Goal: Feedback & Contribution: Leave review/rating

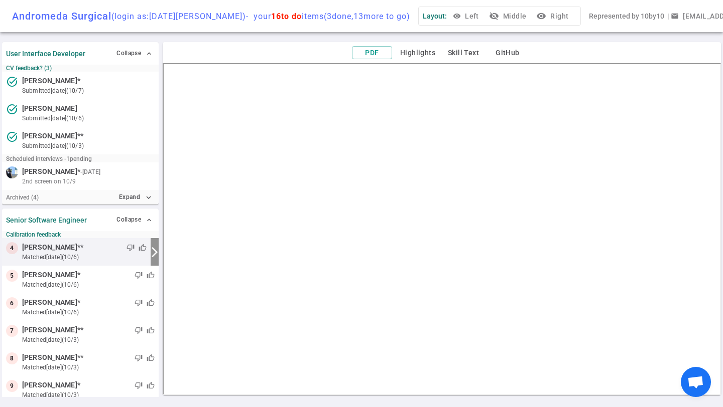
scroll to position [65, 0]
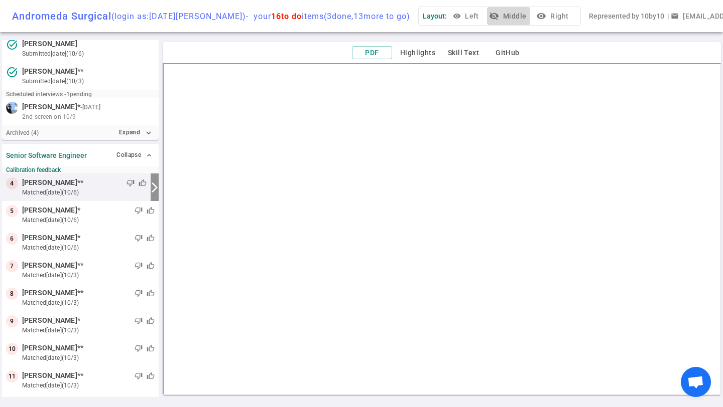
click at [488, 19] on button "visibility_off Middle" at bounding box center [508, 16] width 43 height 19
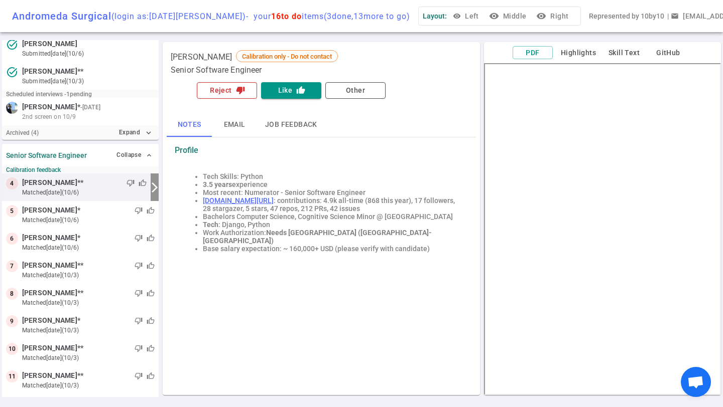
click at [230, 89] on button "Reject thumb_down" at bounding box center [227, 90] width 60 height 17
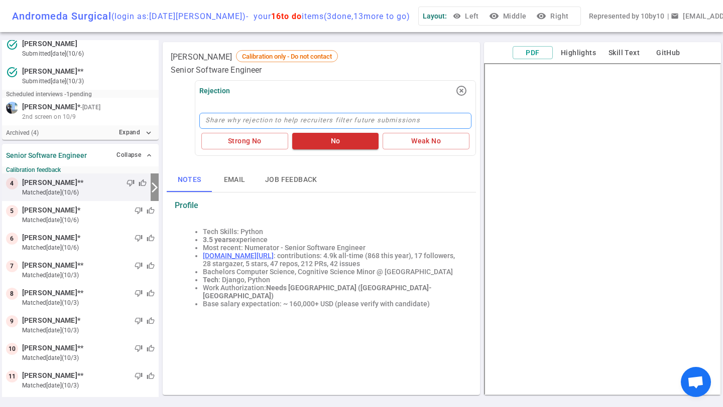
click at [247, 118] on textarea at bounding box center [335, 121] width 272 height 16
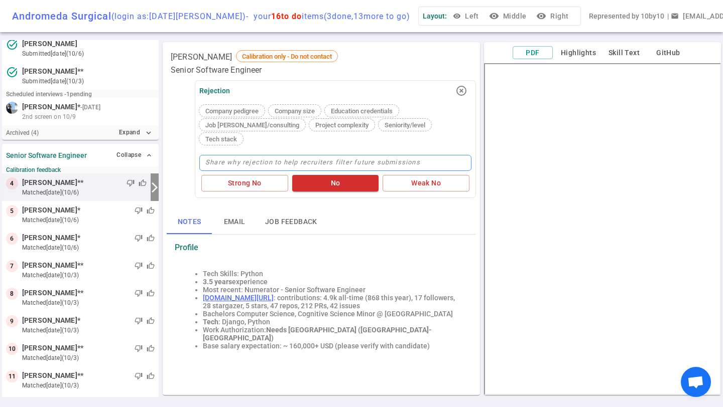
type textarea "N"
type textarea "No"
type textarea "No r"
type textarea "No ro"
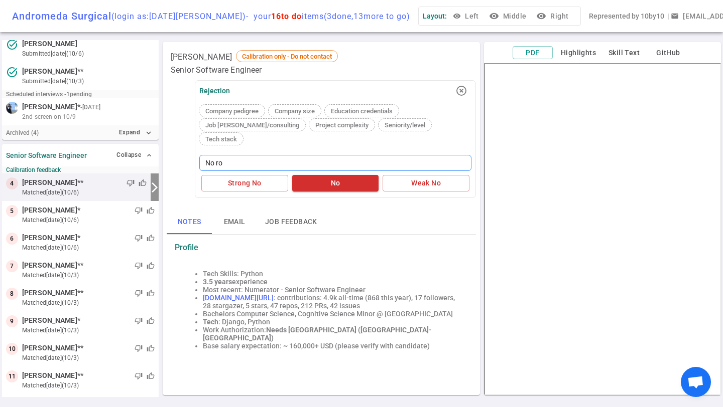
type textarea "No rob"
type textarea "No robo"
type textarea "No robot"
type textarea "No roboti"
type textarea "No robotic"
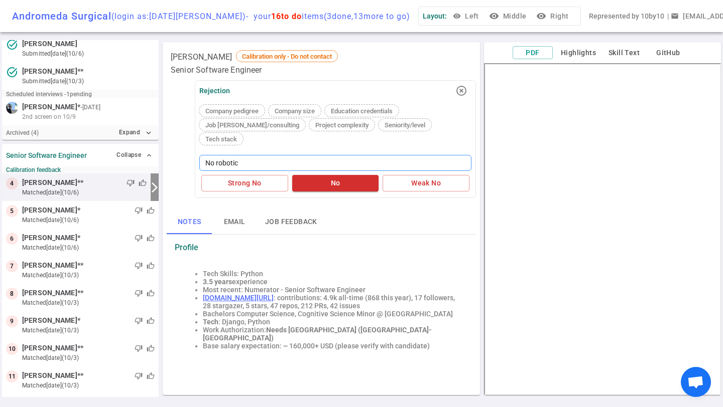
type textarea "No robotics"
type textarea "No robotics e"
type textarea "No robotics ex"
type textarea "No robotics expe"
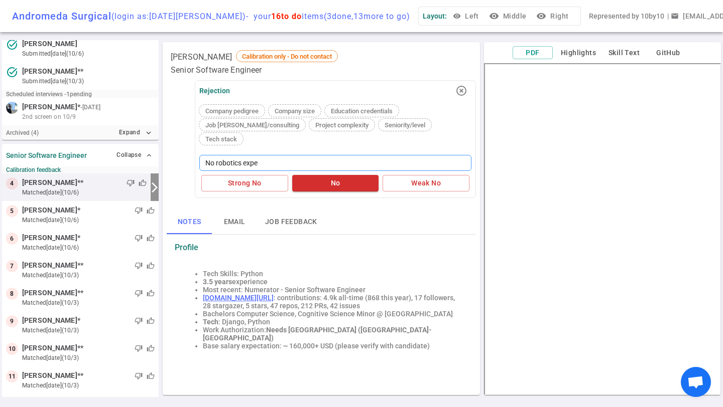
type textarea "No robotics exper"
type textarea "No robotics experi"
type textarea "No robotics experie"
type textarea "No robotics experien"
type textarea "No robotics experienc"
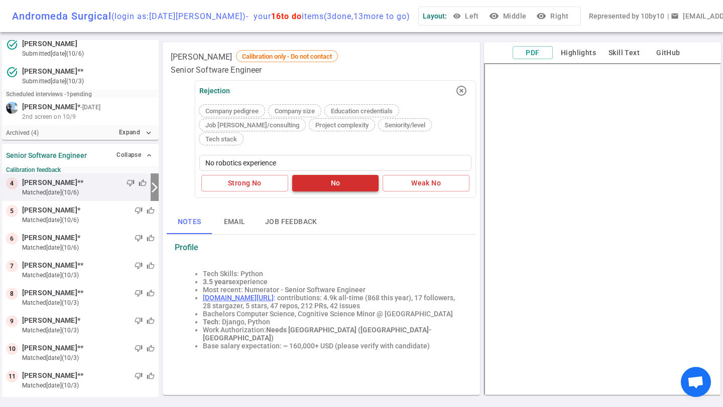
type textarea "No robotics experience"
click at [333, 175] on button "No" at bounding box center [335, 183] width 87 height 17
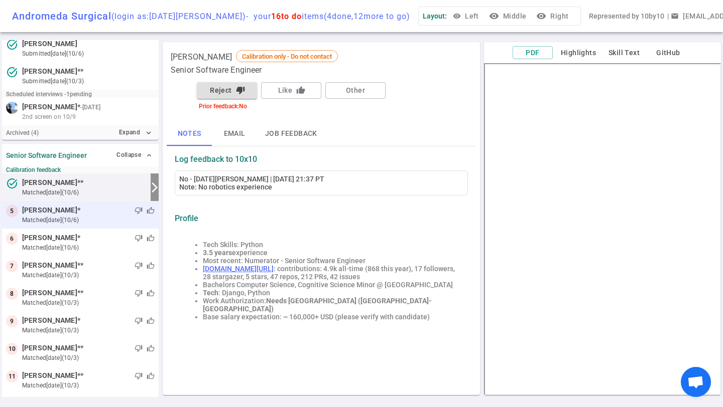
click at [63, 216] on small "matched [DATE] (10/6)" at bounding box center [88, 220] width 132 height 9
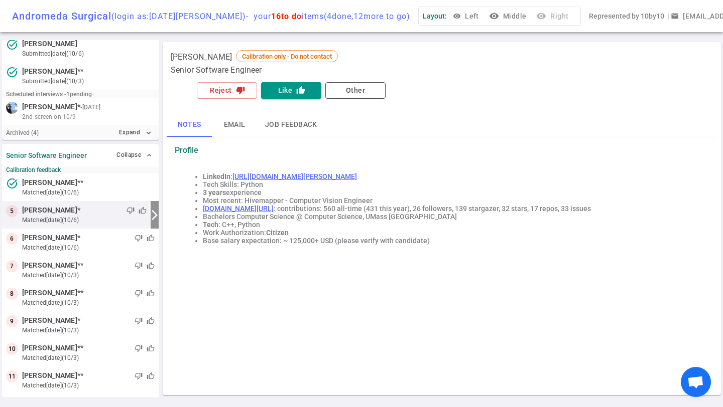
scroll to position [61, 0]
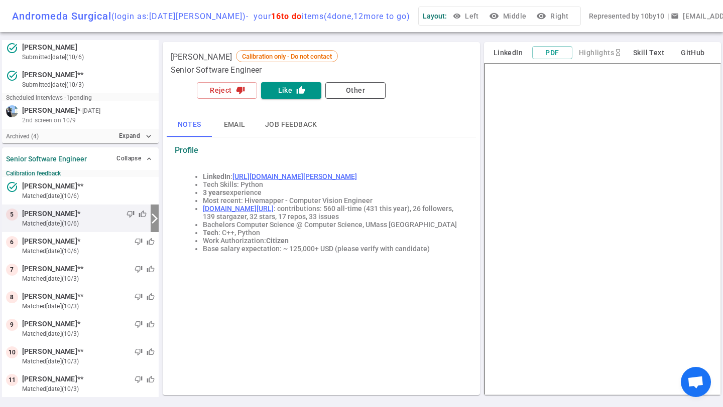
click at [487, 10] on button "visibility Middle" at bounding box center [508, 16] width 43 height 19
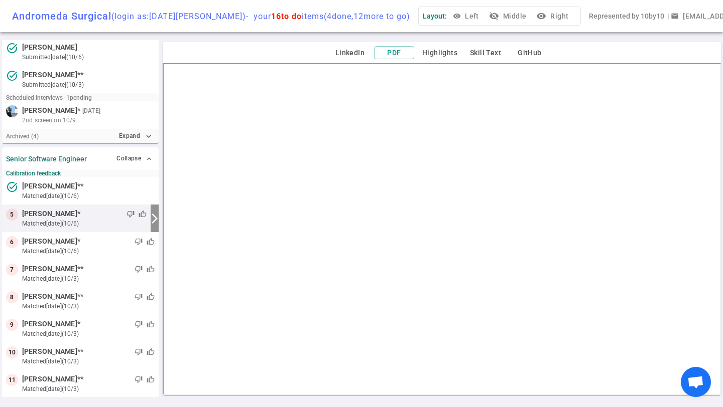
click at [495, 16] on button "visibility_off Middle" at bounding box center [508, 16] width 43 height 19
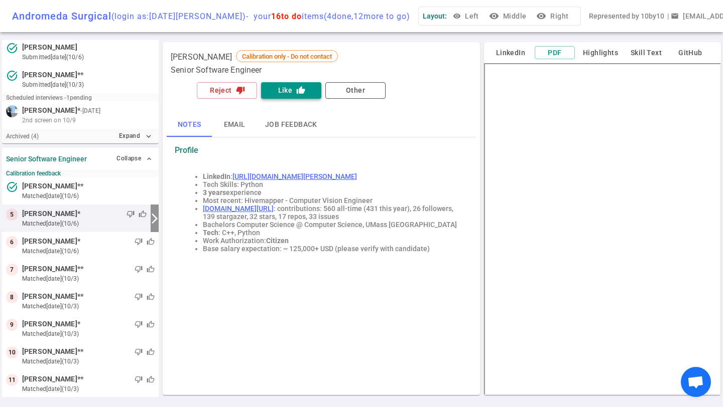
click at [290, 92] on button "Like thumb_up" at bounding box center [291, 90] width 60 height 17
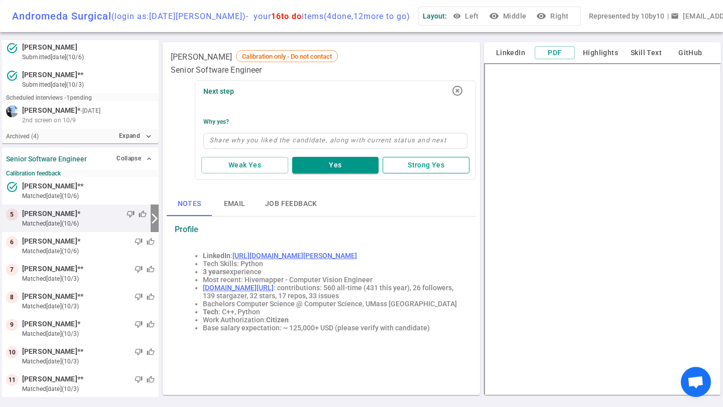
click at [405, 157] on button "Strong Yes" at bounding box center [425, 165] width 87 height 17
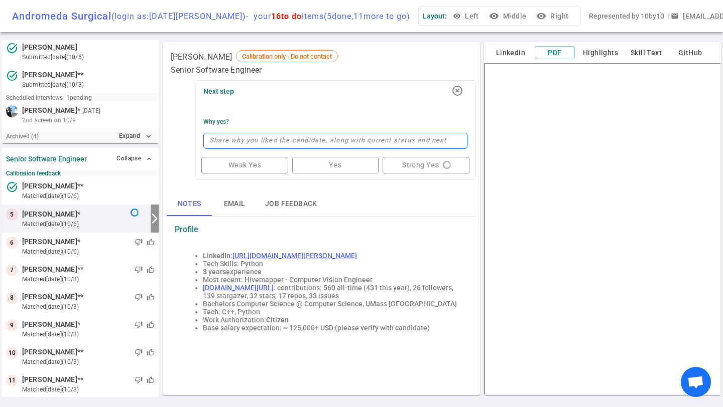
click at [313, 135] on textarea at bounding box center [335, 141] width 264 height 16
type textarea "R"
type textarea "Re"
type textarea "Rea"
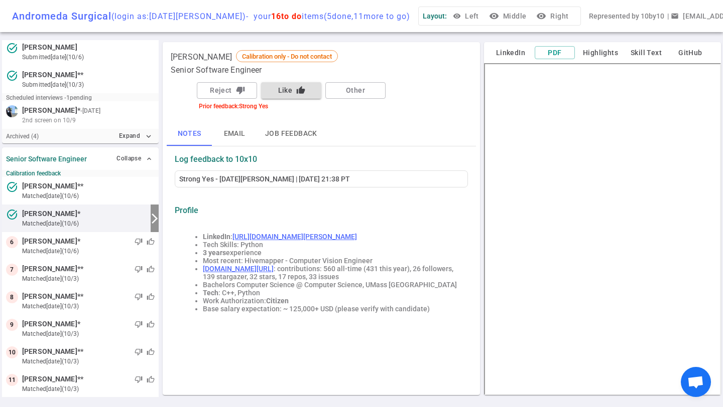
click at [75, 216] on span "[PERSON_NAME]" at bounding box center [49, 214] width 55 height 11
click at [293, 129] on button "Job feedback" at bounding box center [291, 134] width 68 height 24
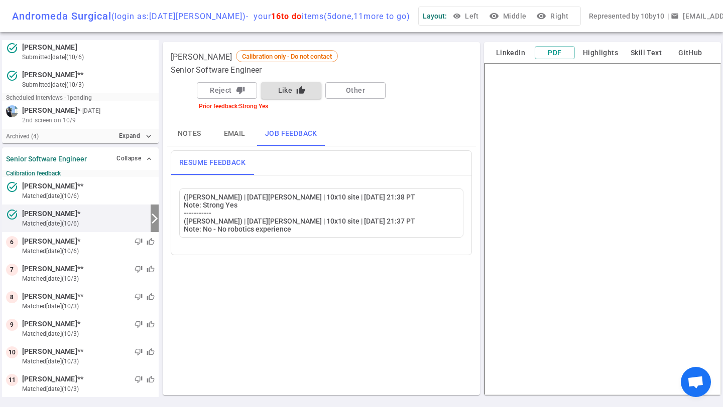
click at [296, 95] on button "Like thumb_up" at bounding box center [291, 90] width 60 height 17
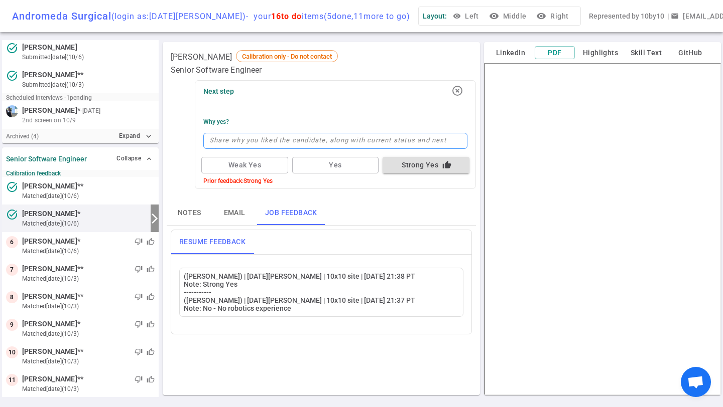
click at [279, 139] on textarea at bounding box center [335, 141] width 264 height 16
type textarea "G"
type textarea "Go"
type textarea "Goo"
type textarea "Good"
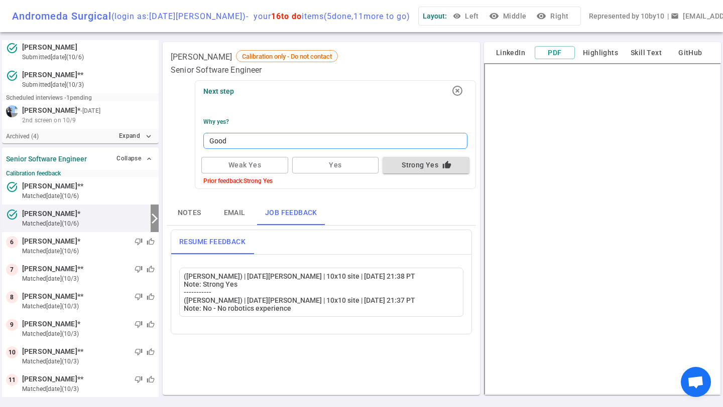
type textarea "Goo"
type textarea "Go"
type textarea "G"
type textarea "R"
type textarea "Re"
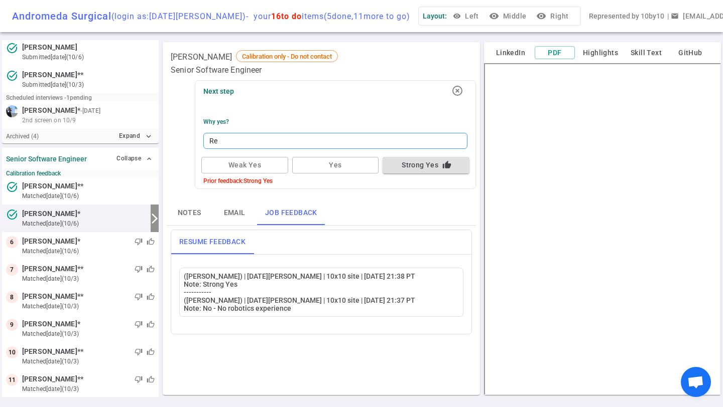
type textarea "Rea"
type textarea "Real"
type textarea "Reall"
type textarea "Really"
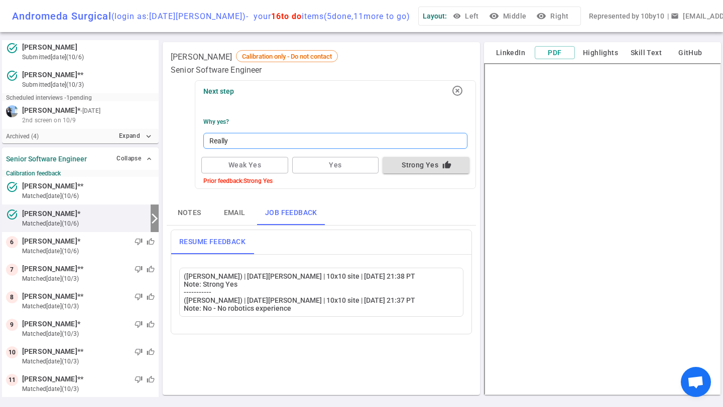
type textarea "Really g"
type textarea "Really go"
type textarea "Really goo"
type textarea "Really good"
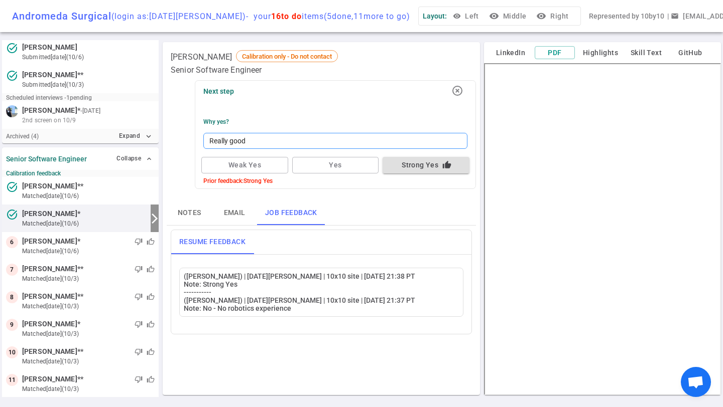
type textarea "Really good e"
type textarea "Really good ex"
type textarea "Really good expe"
type textarea "Really good exper"
type textarea "Really good experi"
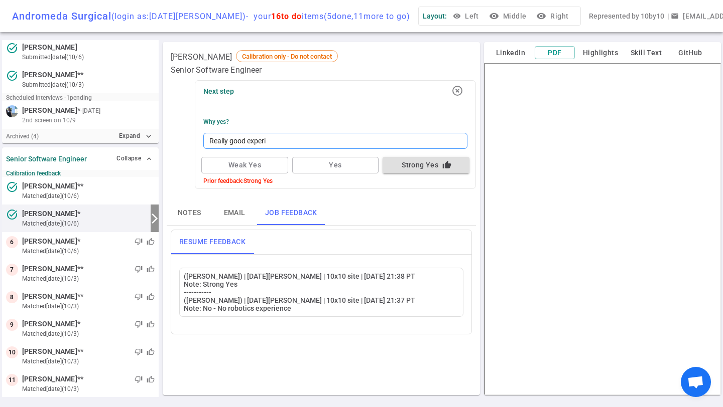
type textarea "Really good experie"
type textarea "Really good experien"
type textarea "Really good experienc"
type textarea "Really good experience"
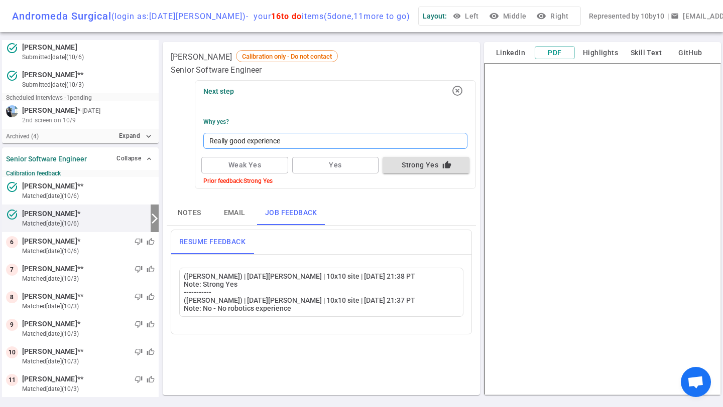
type textarea "Really good experience w"
type textarea "Really good experience wi"
type textarea "Really good experience wit"
type textarea "Really good experience with"
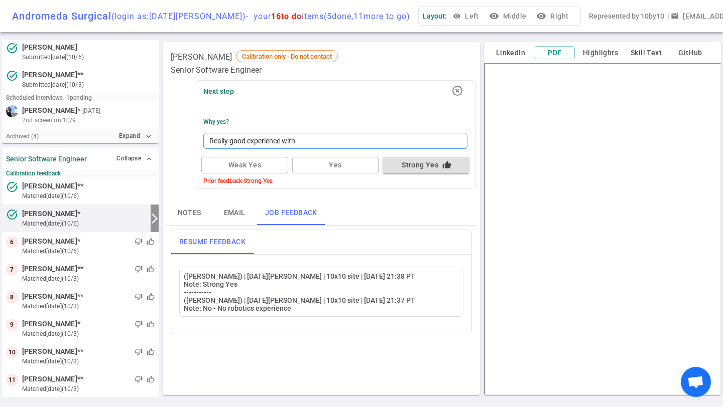
type textarea "Really good experience with m"
type textarea "Really good experience with ma"
type textarea "Really good experience with map"
type textarea "Really good experience with [PERSON_NAME]"
type textarea "Really good experience with mappi"
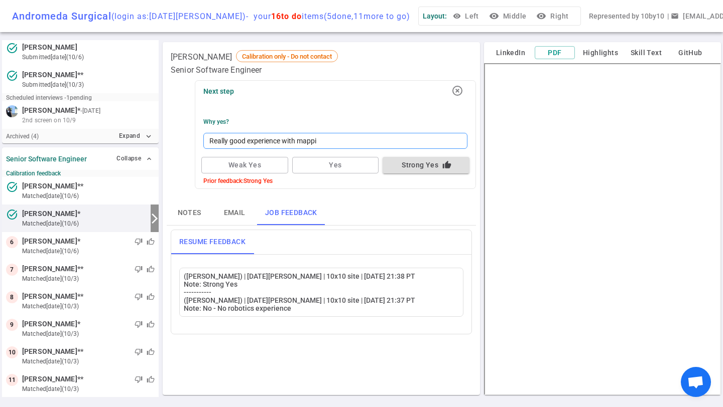
type textarea "Really good experience with mappin"
type textarea "Really good experience with mapping"
type textarea "Really good experience with mapping."
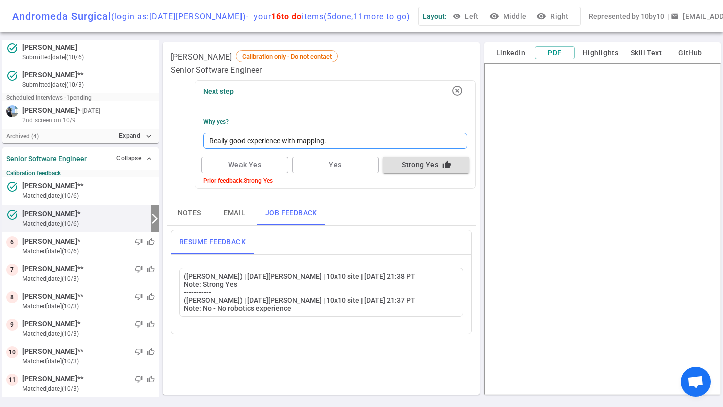
type textarea "Really good experience with mapping"
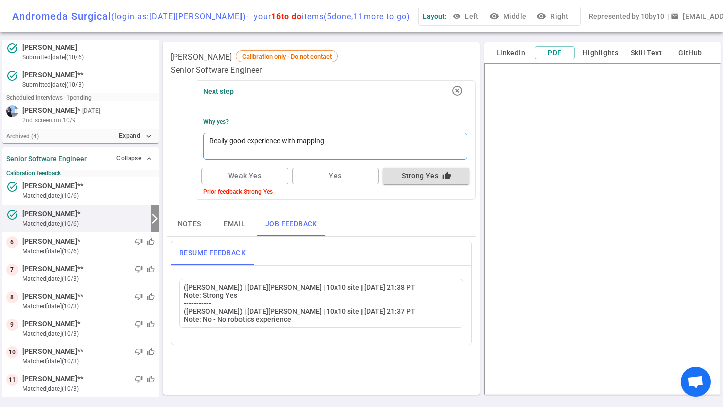
type textarea "Really good experience with mapping \"
type textarea "Really good experience with mapping"
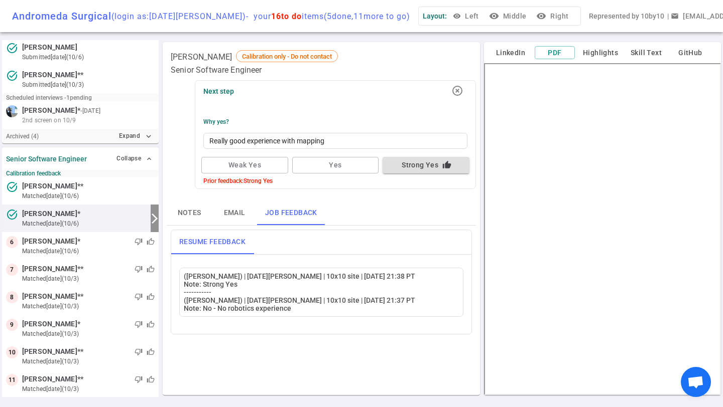
type textarea "Really good experience with mapping"
click at [438, 160] on button "Strong Yes thumb_up" at bounding box center [425, 165] width 87 height 17
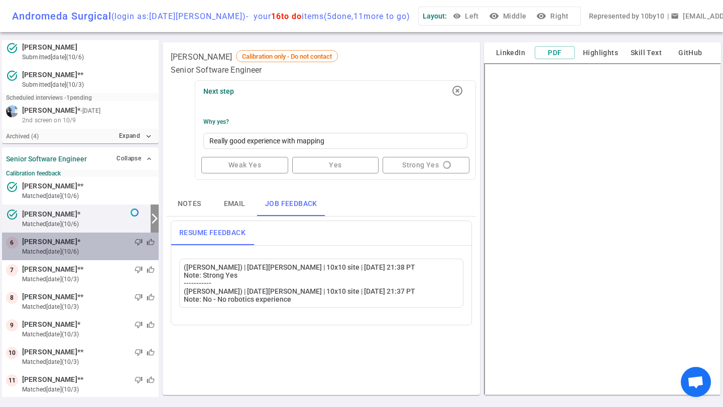
click at [80, 244] on div "thumb_down thumb_up" at bounding box center [117, 242] width 74 height 10
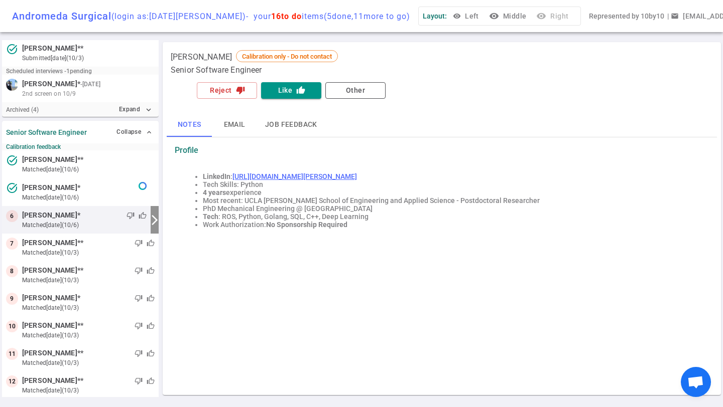
scroll to position [89, 0]
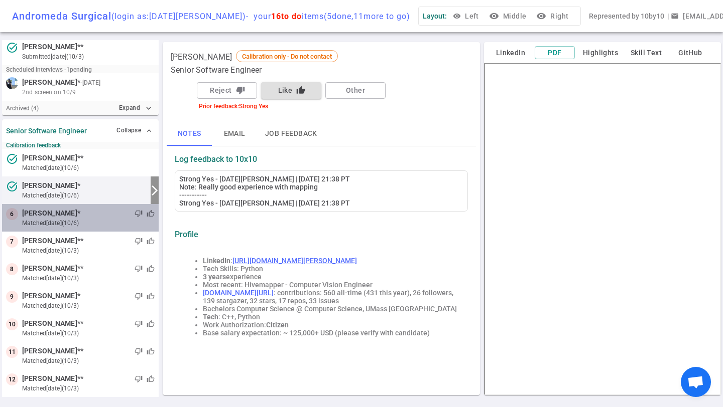
click at [54, 222] on small "matched [DATE] (10/6)" at bounding box center [88, 223] width 132 height 9
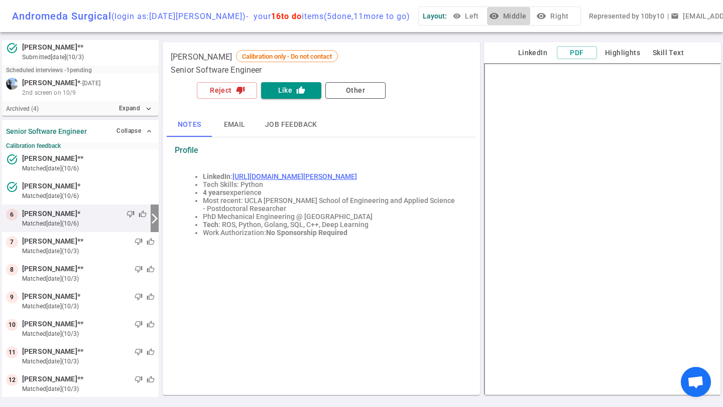
click at [487, 20] on button "visibility Middle" at bounding box center [508, 16] width 43 height 19
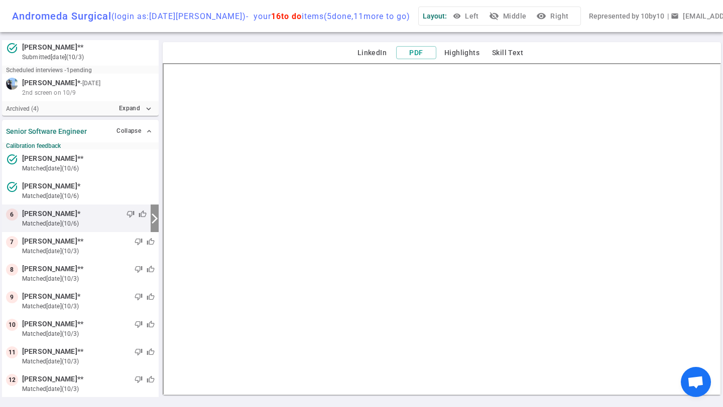
click at [483, 26] on div "Andromeda Surgical (login as: [DATE][PERSON_NAME] ) - your 16 to do items ( 5 d…" at bounding box center [361, 16] width 723 height 32
click at [491, 19] on button "visibility_off Middle" at bounding box center [508, 16] width 43 height 19
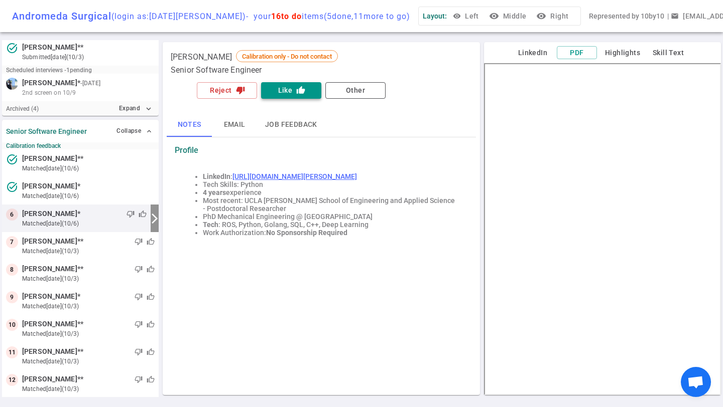
click at [287, 94] on button "Like thumb_up" at bounding box center [291, 90] width 60 height 17
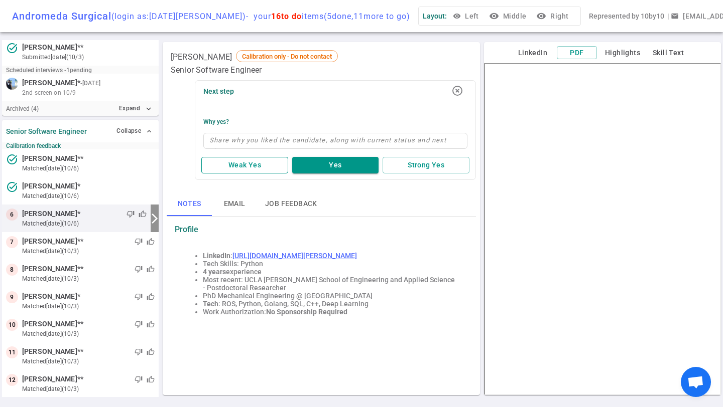
click at [243, 163] on button "Weak Yes" at bounding box center [244, 165] width 87 height 17
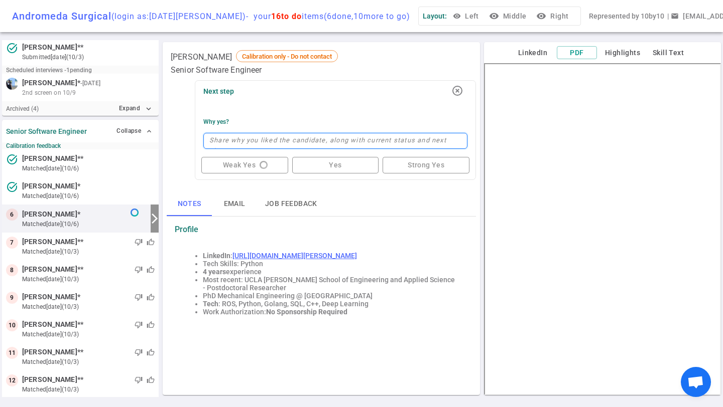
click at [265, 146] on textarea at bounding box center [335, 141] width 264 height 16
type textarea "M"
type textarea "Mo"
type textarea "Mos"
type textarea "Most"
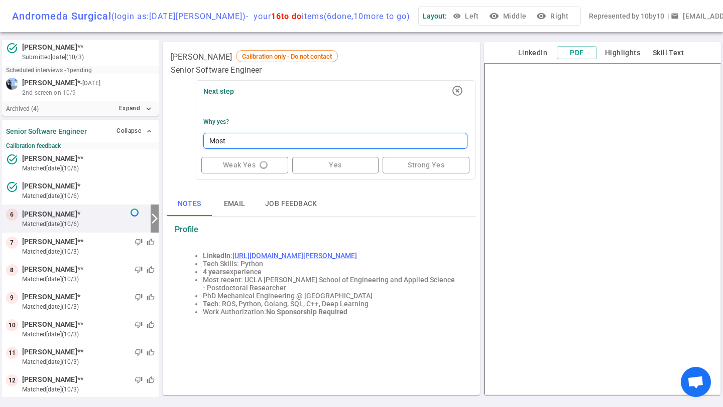
type textarea "Most"
type textarea "Most f"
type textarea "Most"
type textarea "Most o"
type textarea "Most of"
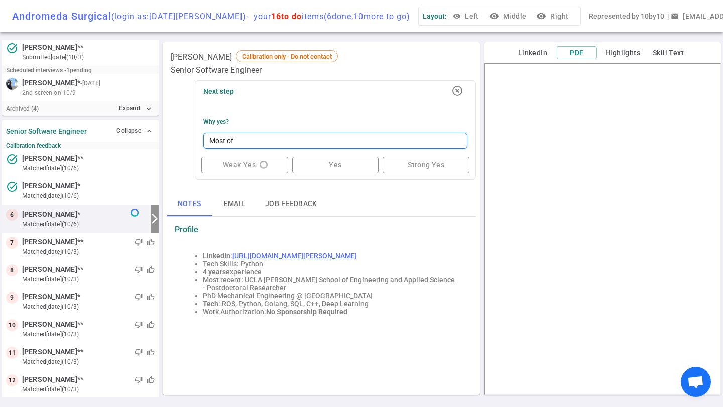
type textarea "Most of"
type textarea "Most of t"
type textarea "Most of th"
type textarea "Most of the"
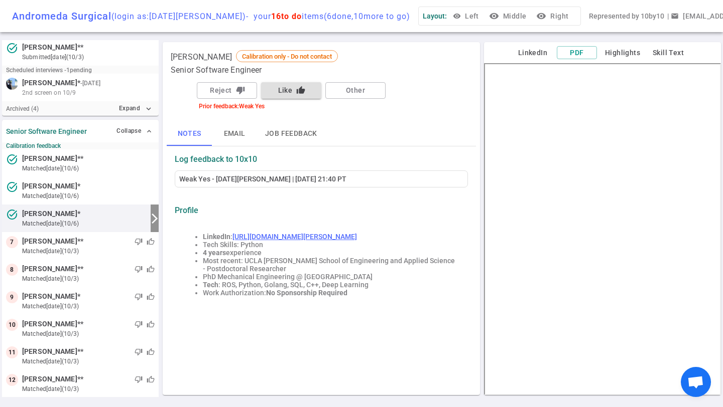
click at [292, 89] on button "Like thumb_up" at bounding box center [291, 90] width 60 height 17
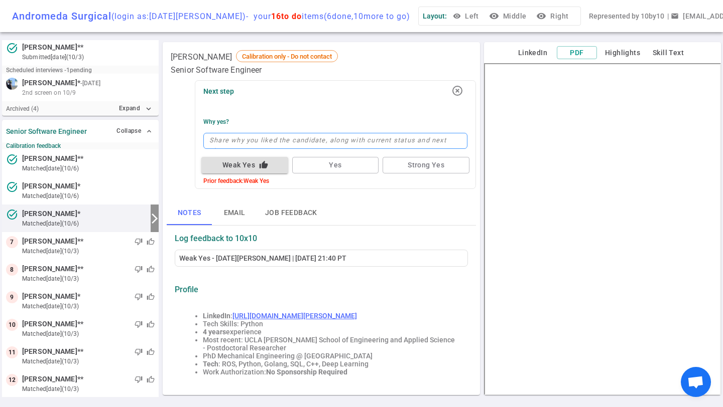
click at [258, 144] on textarea at bounding box center [335, 141] width 264 height 16
type textarea "M"
type textarea "Mo"
type textarea "Mos"
type textarea "Most"
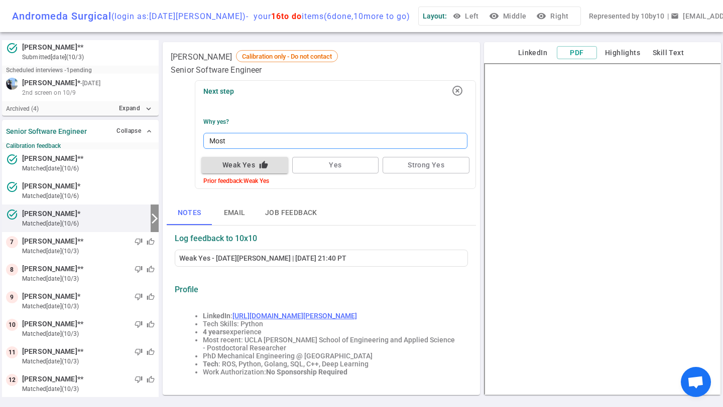
type textarea "Most"
type textarea "Most o"
type textarea "Most of"
type textarea "Most of t"
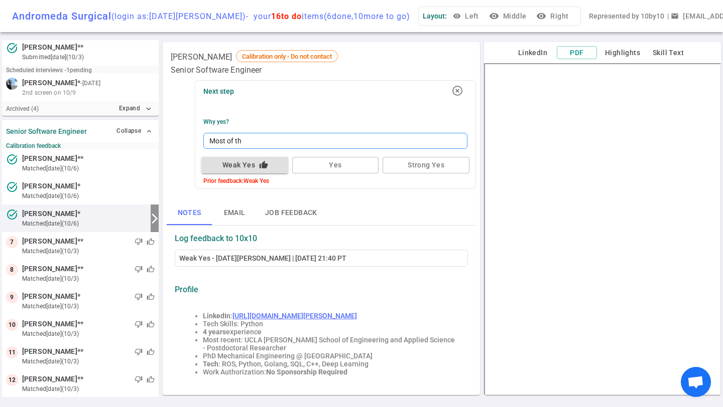
type textarea "Most of the"
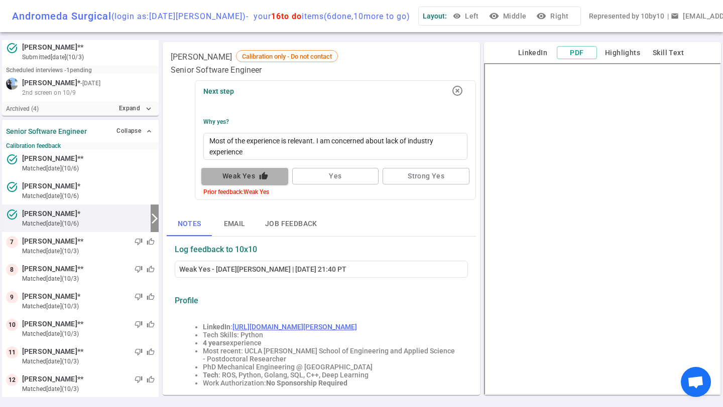
click at [256, 180] on button "Weak Yes thumb_up" at bounding box center [244, 176] width 87 height 17
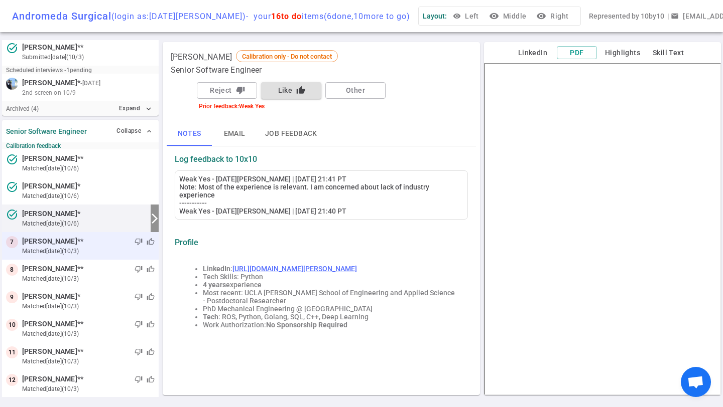
click at [87, 244] on div "thumb_down thumb_up" at bounding box center [118, 242] width 71 height 10
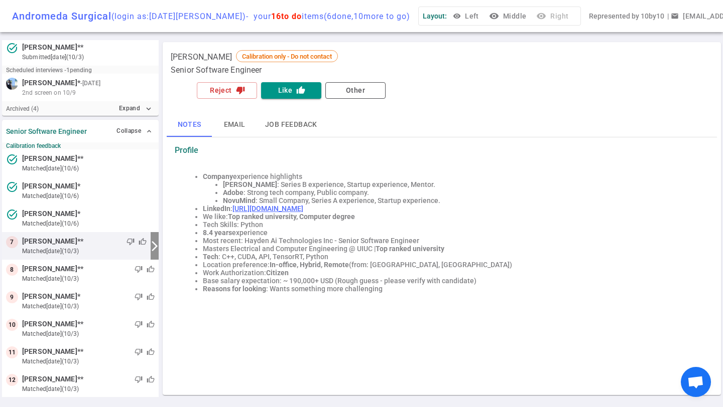
scroll to position [116, 0]
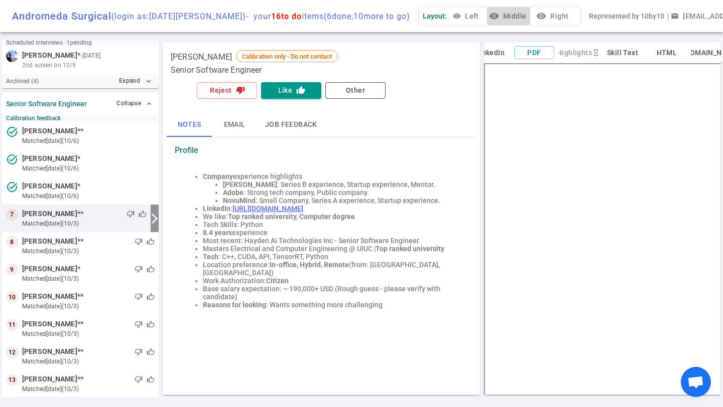
click at [489, 24] on button "visibility Middle" at bounding box center [508, 16] width 43 height 19
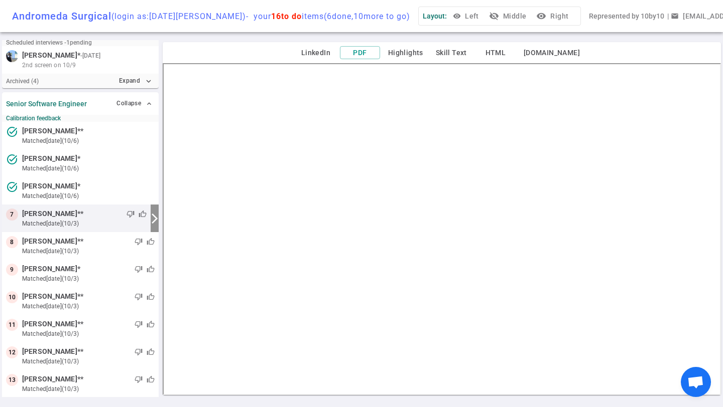
click at [487, 21] on button "visibility_off Middle" at bounding box center [508, 16] width 43 height 19
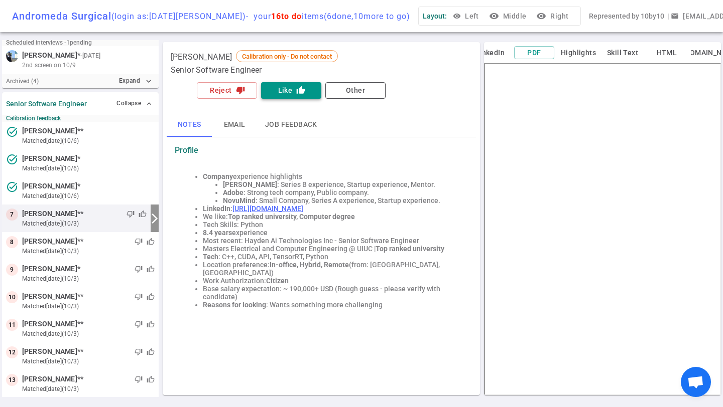
click at [287, 94] on button "Like thumb_up" at bounding box center [291, 90] width 60 height 17
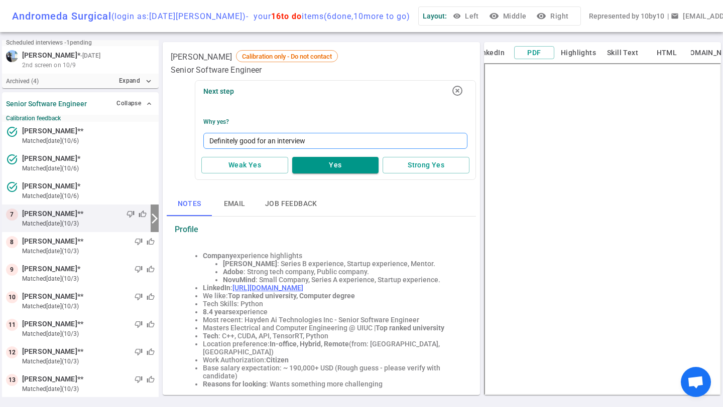
click at [298, 138] on textarea "Definitely good for an interview" at bounding box center [335, 141] width 264 height 16
click at [315, 160] on button "Yes" at bounding box center [335, 165] width 87 height 17
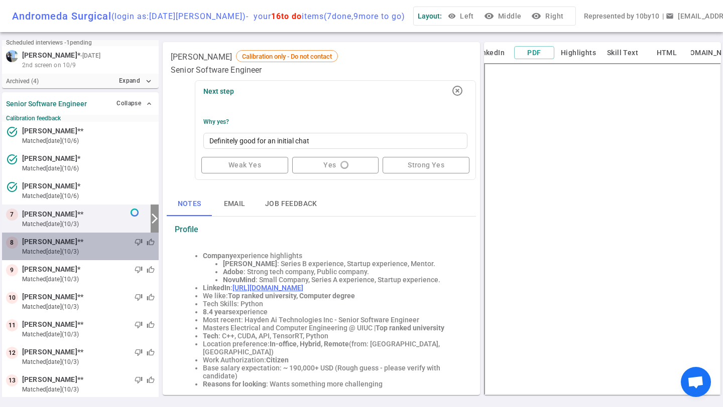
click at [78, 249] on small "matched [DATE] (10/3)" at bounding box center [88, 251] width 132 height 9
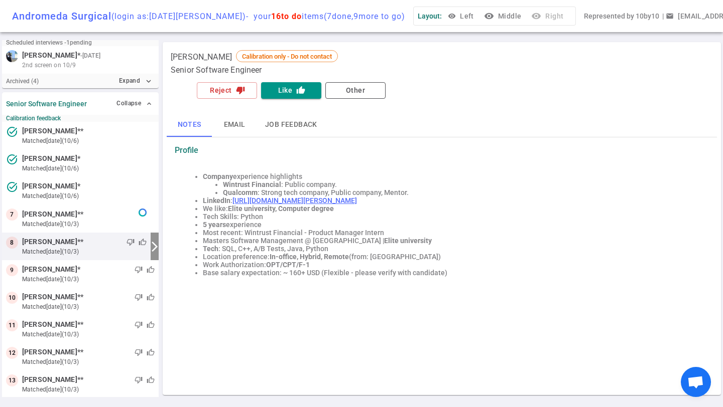
scroll to position [145, 0]
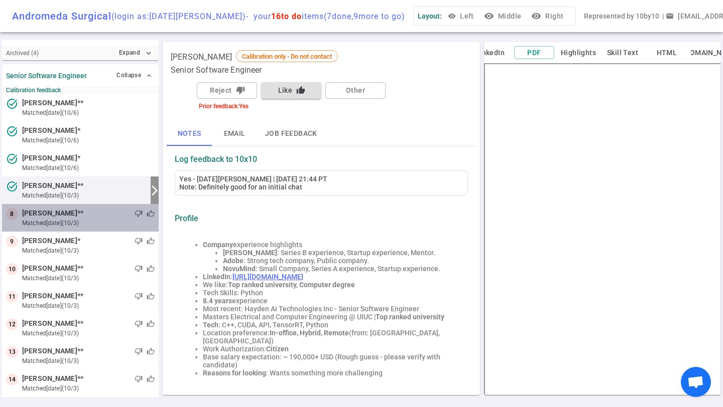
click at [77, 212] on span "[PERSON_NAME]" at bounding box center [49, 213] width 55 height 11
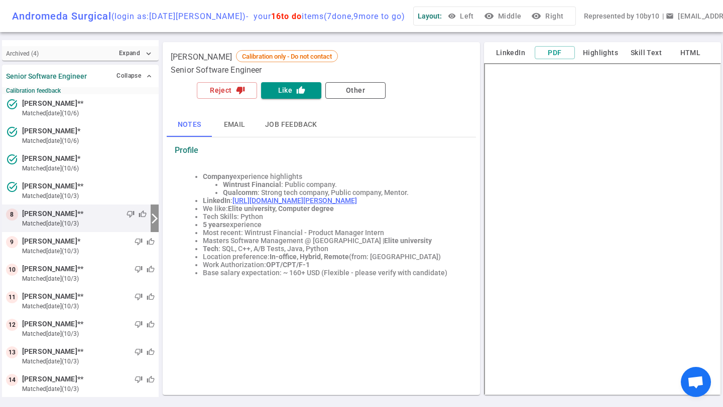
click at [494, 11] on button "visibility Middle" at bounding box center [503, 16] width 43 height 19
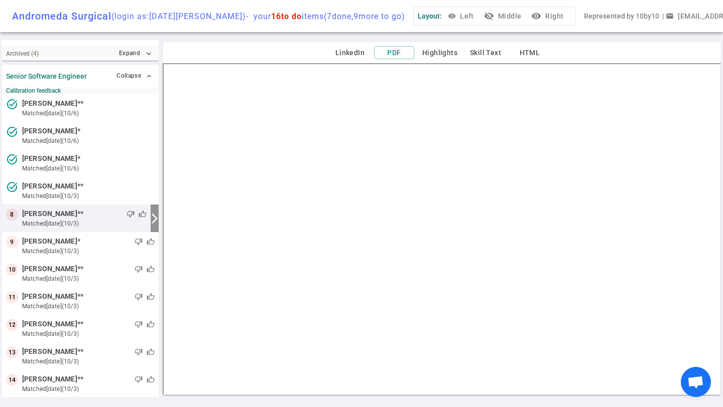
click at [494, 11] on button "visibility_off Middle" at bounding box center [503, 16] width 43 height 19
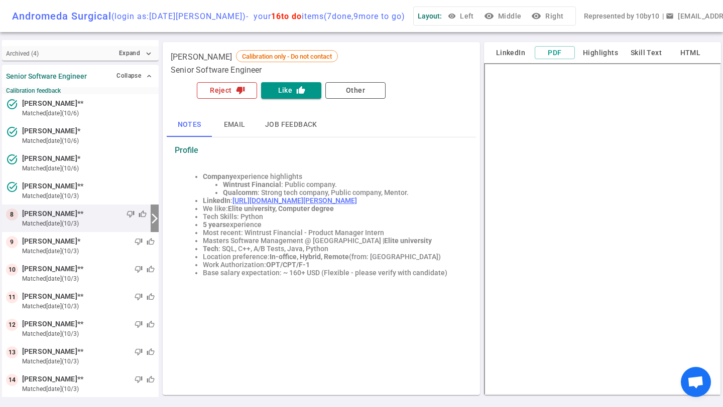
click at [212, 89] on button "Reject thumb_down" at bounding box center [227, 90] width 60 height 17
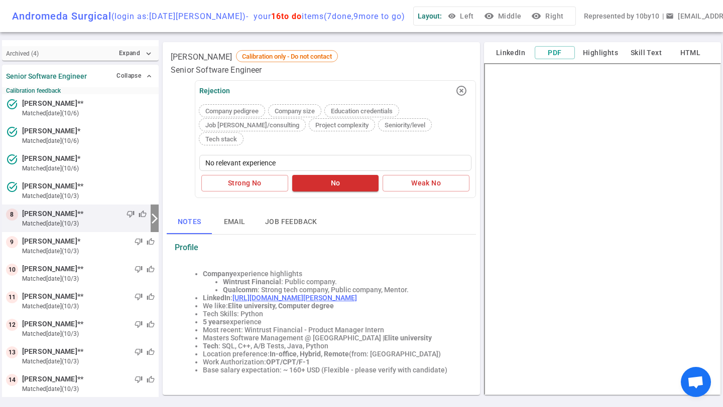
click at [498, 21] on button "visibility Middle" at bounding box center [503, 16] width 43 height 19
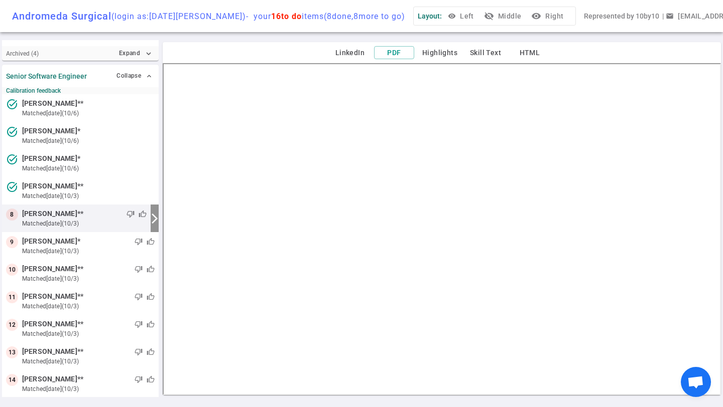
click at [484, 14] on icon "visibility_off" at bounding box center [489, 16] width 10 height 10
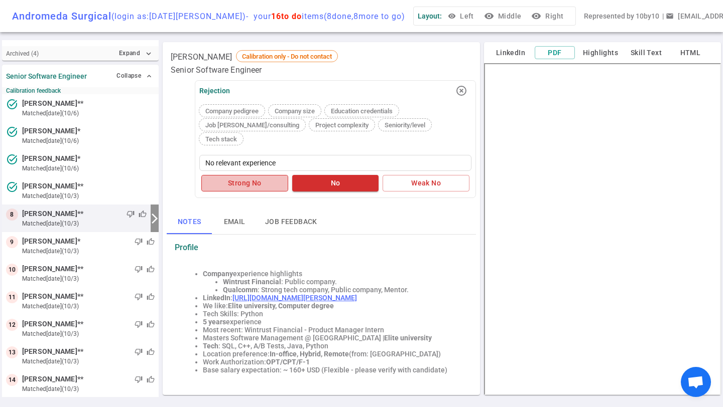
click at [262, 175] on button "Strong No" at bounding box center [244, 183] width 87 height 17
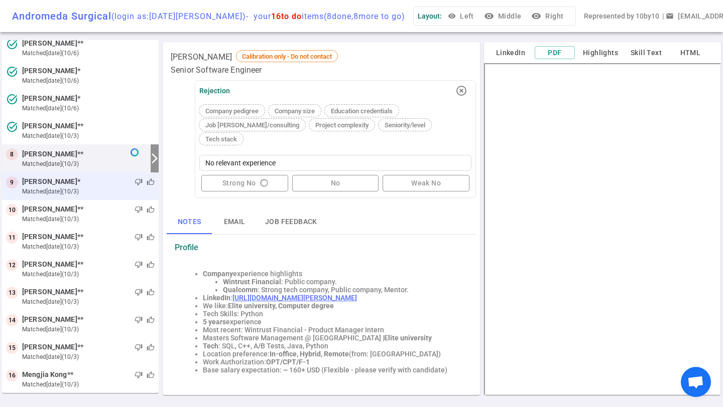
scroll to position [204, 0]
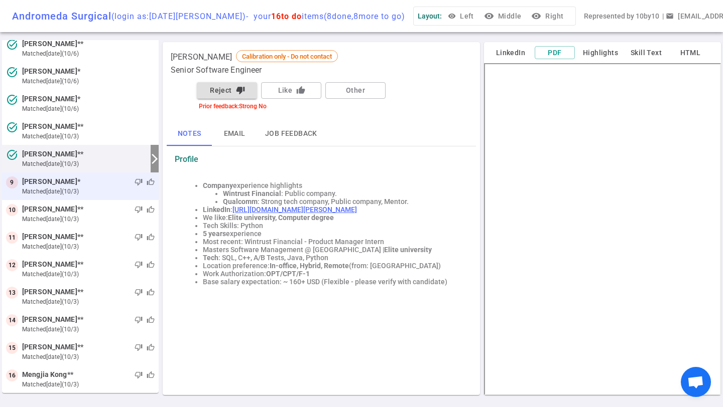
click at [64, 193] on small "matched [DATE] (10/3)" at bounding box center [88, 191] width 132 height 9
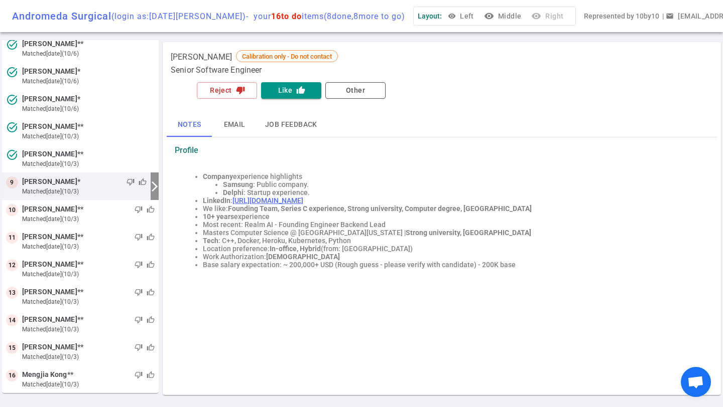
scroll to position [172, 0]
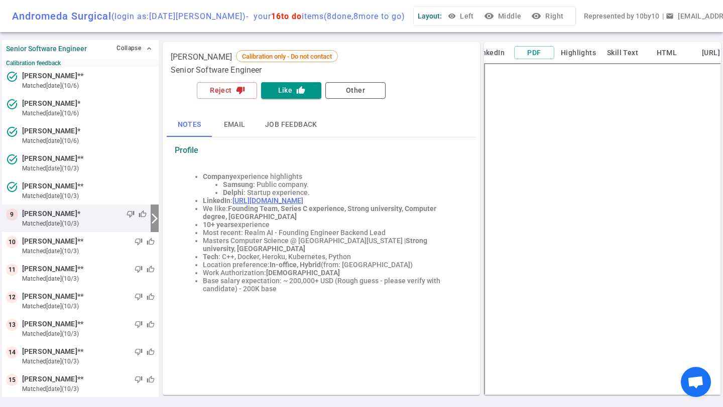
click at [491, 15] on button "visibility Middle" at bounding box center [503, 16] width 43 height 19
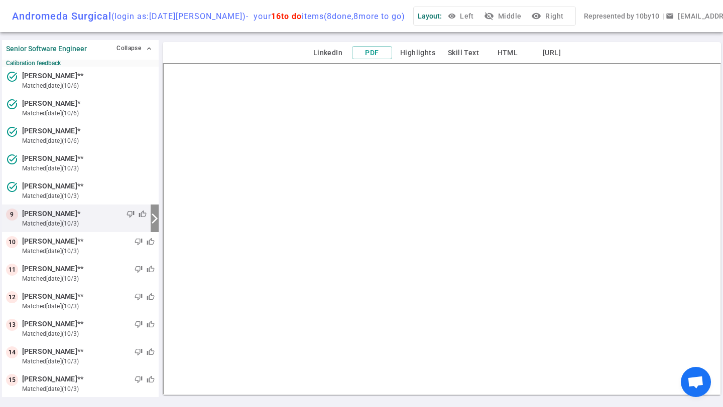
click at [492, 15] on button "visibility_off Middle" at bounding box center [503, 16] width 43 height 19
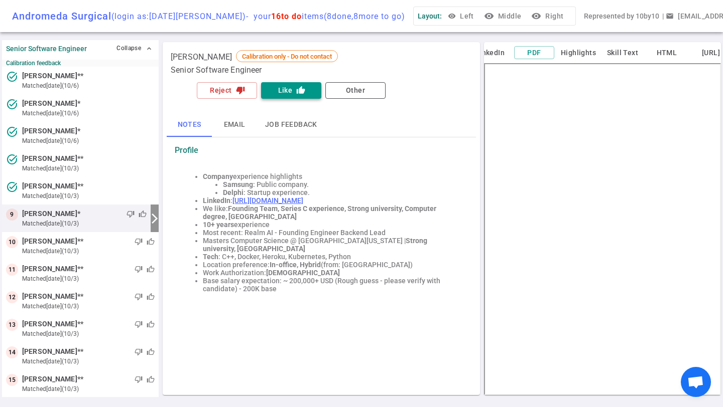
click at [294, 91] on button "Like thumb_up" at bounding box center [291, 90] width 60 height 17
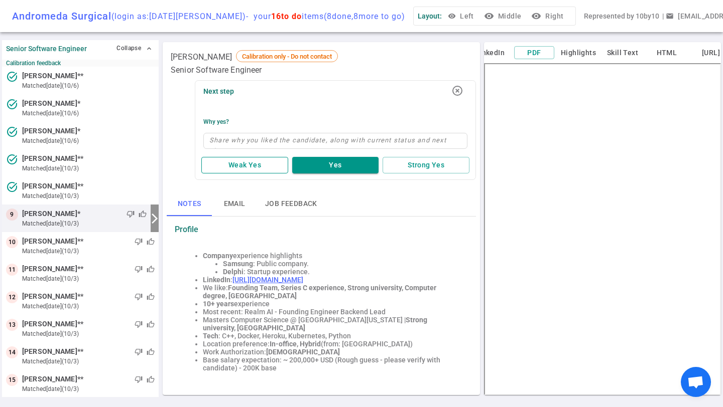
click at [239, 164] on button "Weak Yes" at bounding box center [244, 165] width 87 height 17
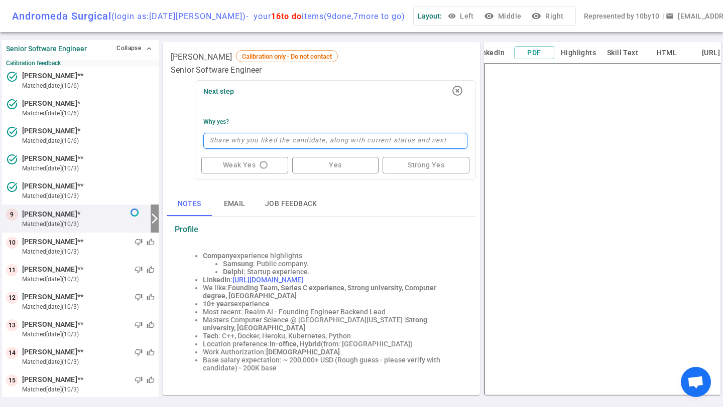
click at [248, 146] on textarea at bounding box center [335, 141] width 264 height 16
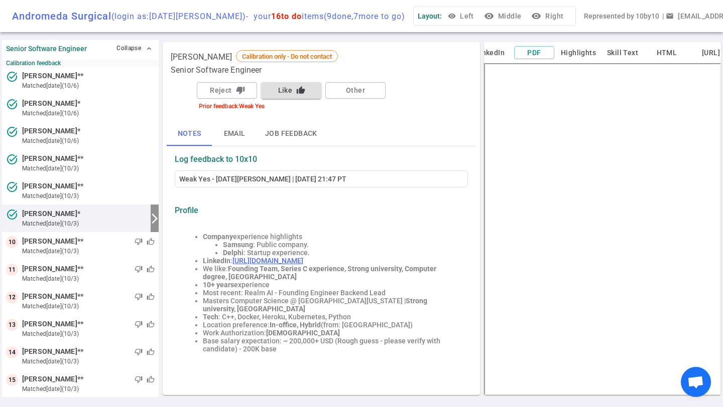
click at [291, 93] on button "Like thumb_up" at bounding box center [291, 90] width 60 height 17
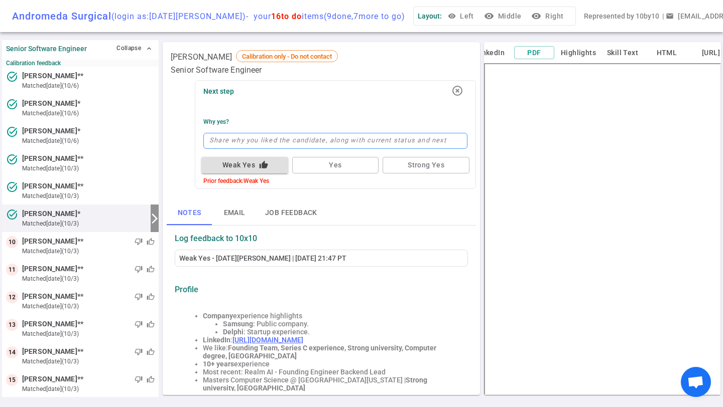
click at [264, 141] on textarea at bounding box center [335, 141] width 264 height 16
click at [295, 214] on button "Job feedback" at bounding box center [291, 213] width 68 height 24
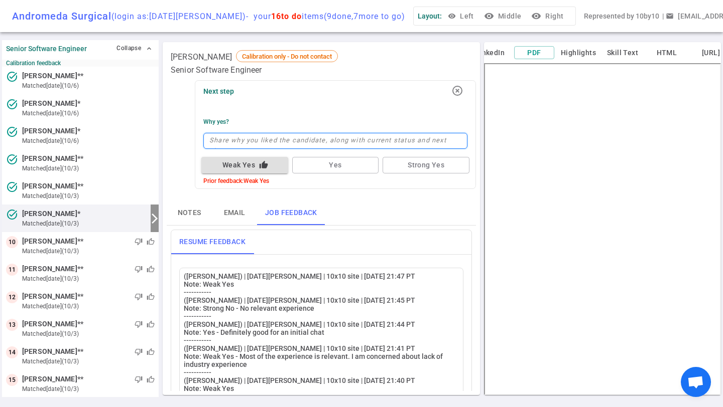
click at [289, 146] on textarea at bounding box center [335, 141] width 264 height 16
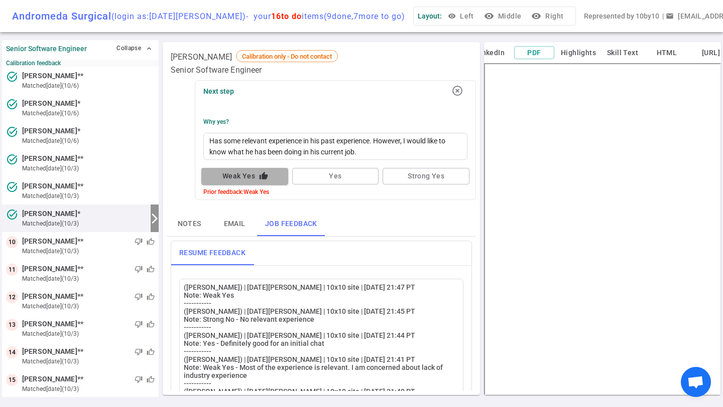
click at [265, 177] on icon "thumb_up" at bounding box center [263, 176] width 9 height 9
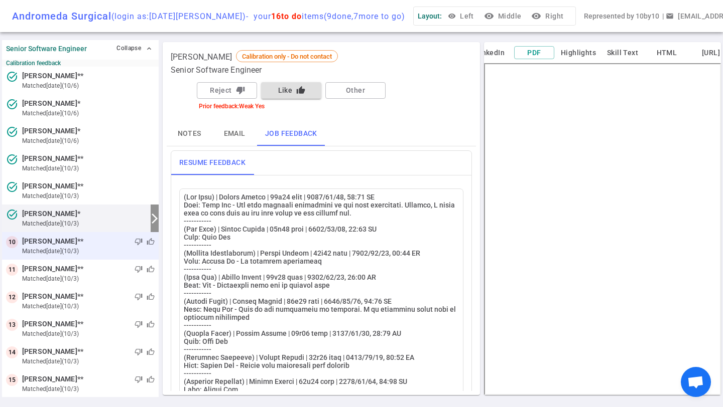
click at [60, 249] on small "matched [DATE] (10/3)" at bounding box center [88, 251] width 132 height 9
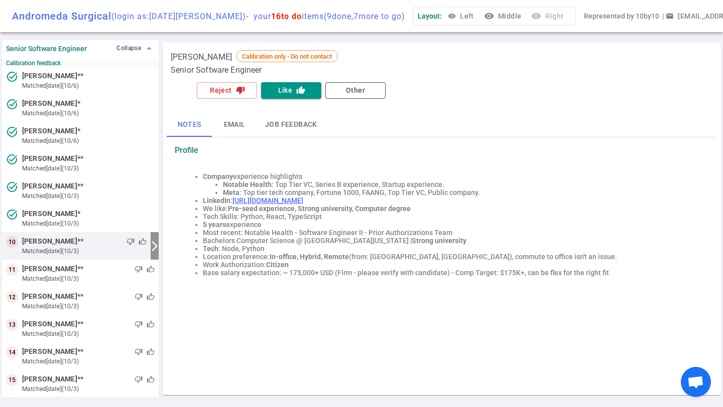
scroll to position [199, 0]
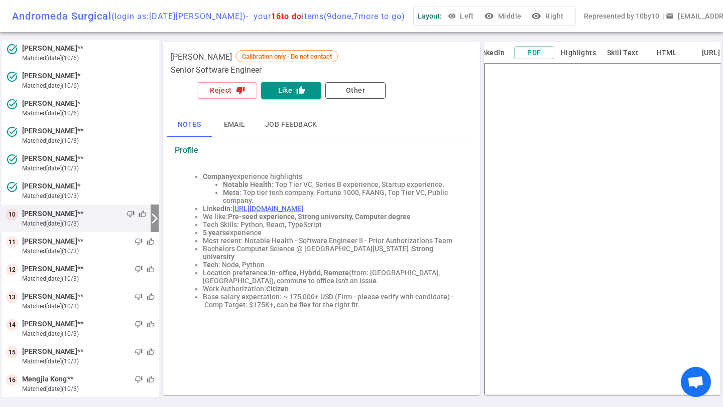
click at [498, 11] on button "visibility Middle" at bounding box center [503, 16] width 43 height 19
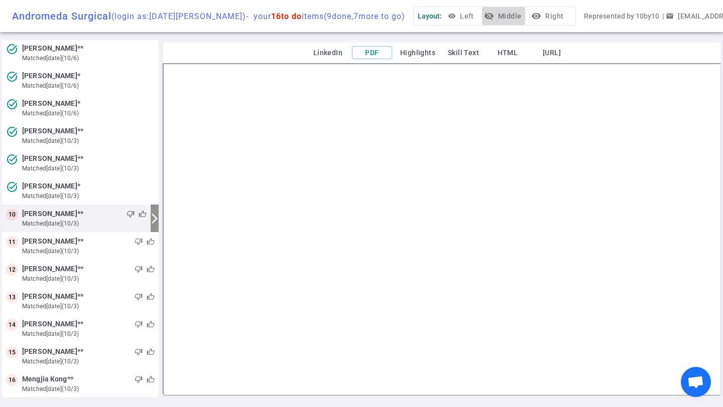
click at [485, 18] on button "visibility_off Middle" at bounding box center [503, 16] width 43 height 19
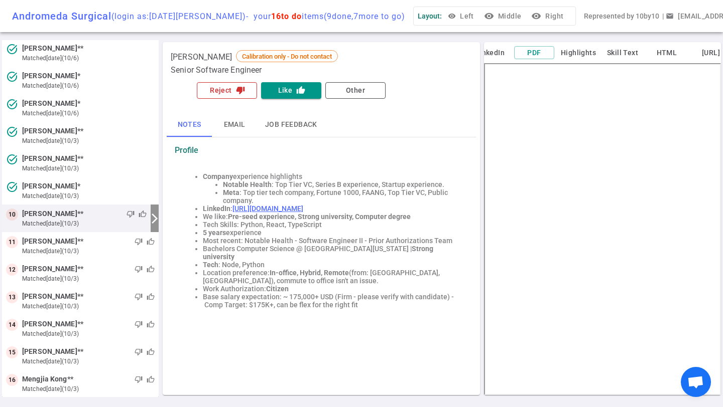
click at [226, 90] on button "Reject thumb_down" at bounding box center [227, 90] width 60 height 17
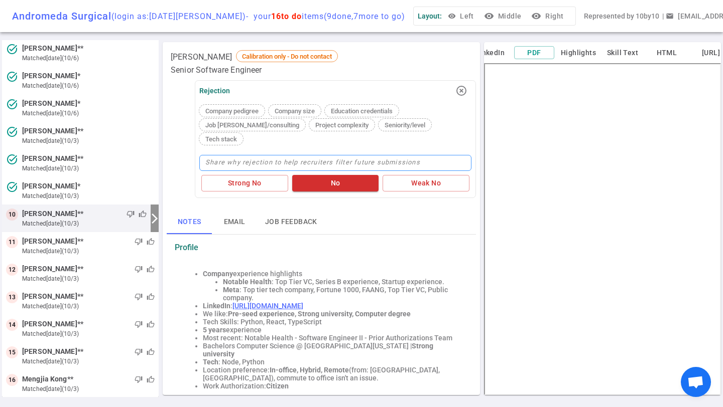
click at [274, 155] on textarea at bounding box center [335, 163] width 272 height 16
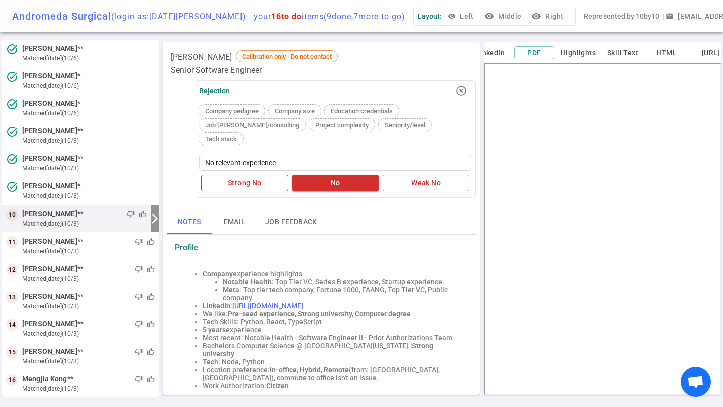
click at [249, 175] on button "Strong No" at bounding box center [244, 183] width 87 height 17
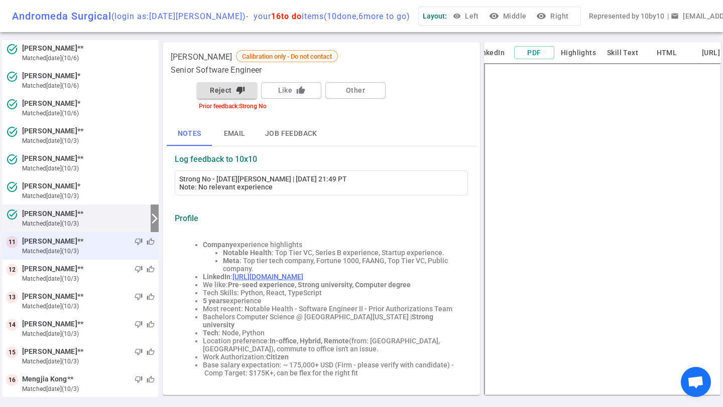
click at [79, 236] on div "11 [PERSON_NAME] ** thumb_down thumb_up matched [DATE] (10/3)" at bounding box center [80, 246] width 157 height 28
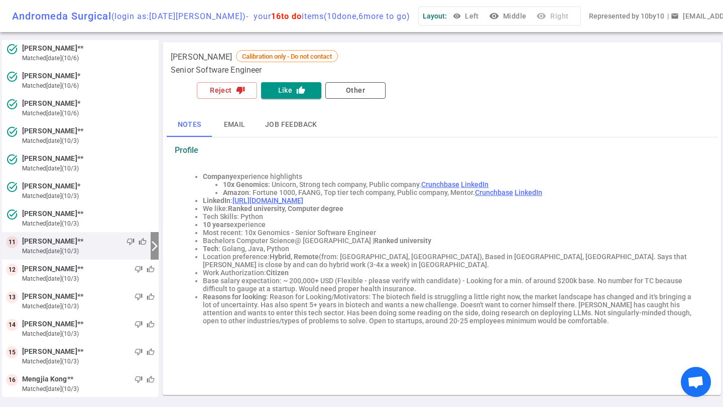
scroll to position [204, 0]
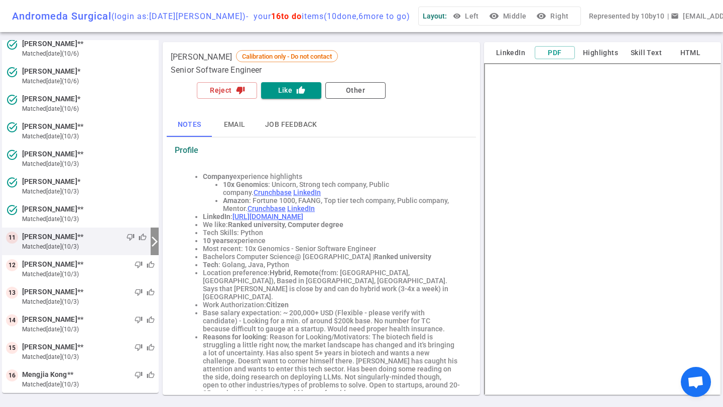
click at [489, 17] on button "visibility Middle" at bounding box center [508, 16] width 43 height 19
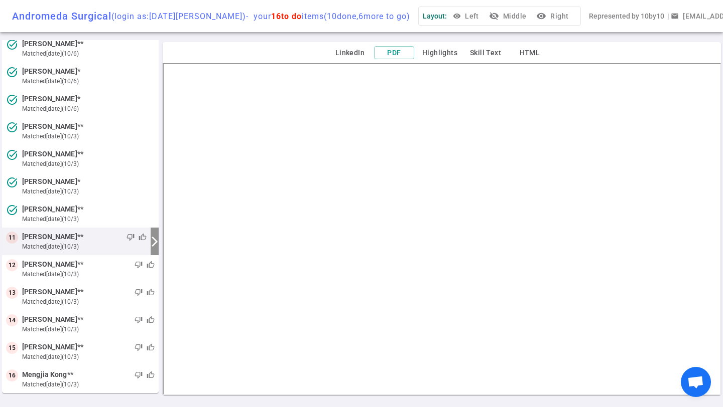
click at [490, 15] on button "visibility_off Middle" at bounding box center [508, 16] width 43 height 19
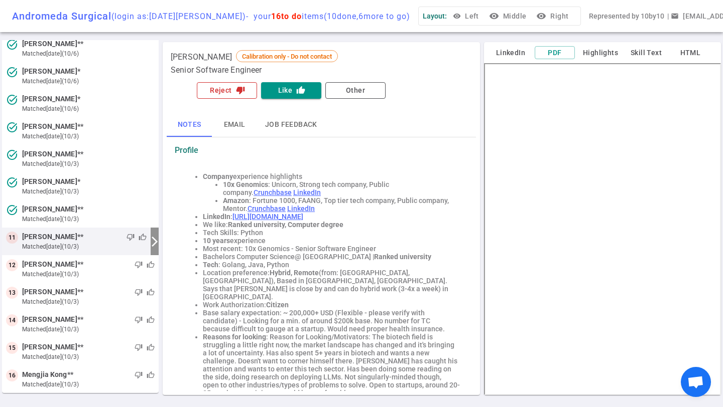
click at [218, 91] on button "Reject thumb_down" at bounding box center [227, 90] width 60 height 17
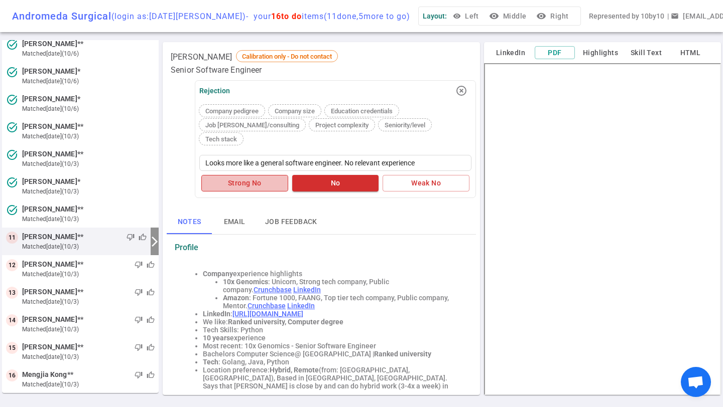
click at [241, 175] on button "Strong No" at bounding box center [244, 183] width 87 height 17
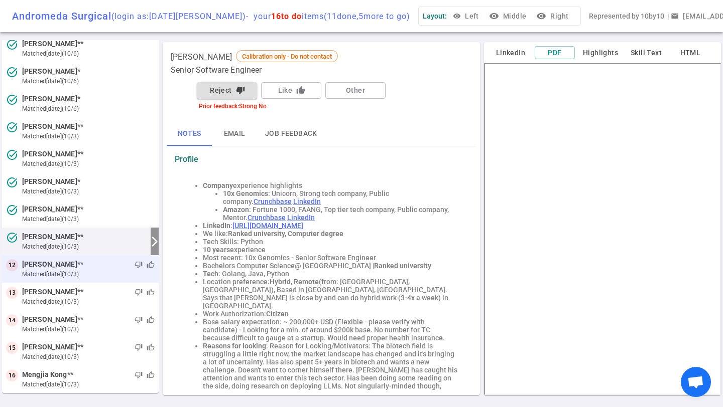
click at [76, 258] on div "12 [PERSON_NAME] ** thumb_down thumb_up matched [DATE] (10/3)" at bounding box center [80, 269] width 157 height 28
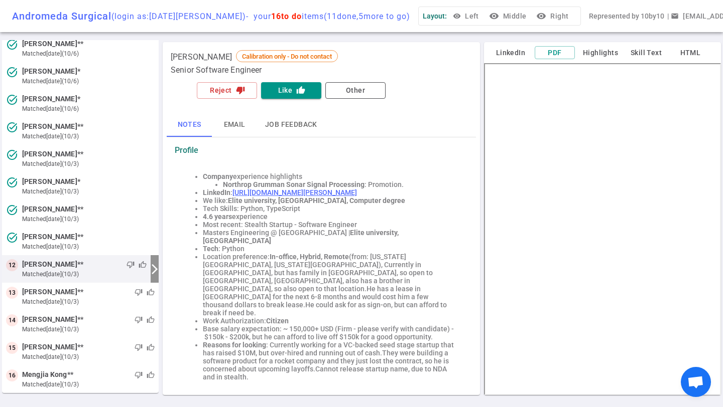
click at [487, 10] on button "visibility Middle" at bounding box center [508, 16] width 43 height 19
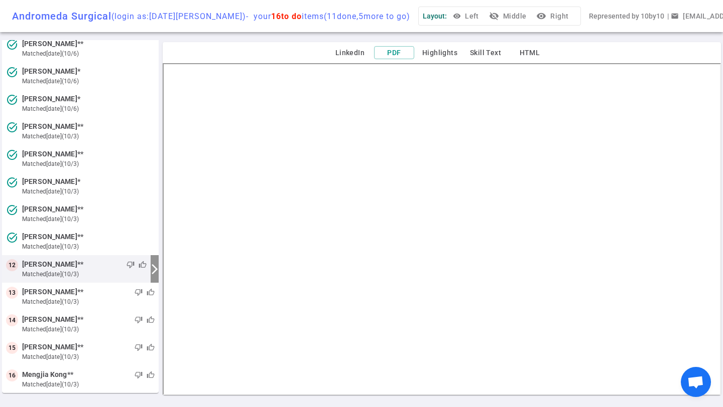
click at [498, 14] on button "visibility_off Middle" at bounding box center [508, 16] width 43 height 19
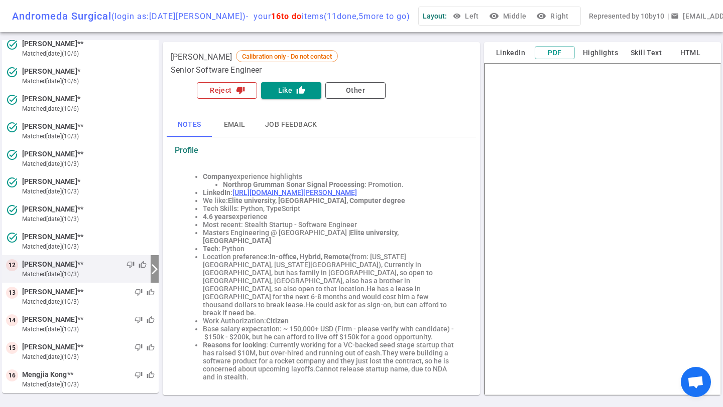
click at [238, 90] on icon "thumb_down" at bounding box center [240, 90] width 9 height 9
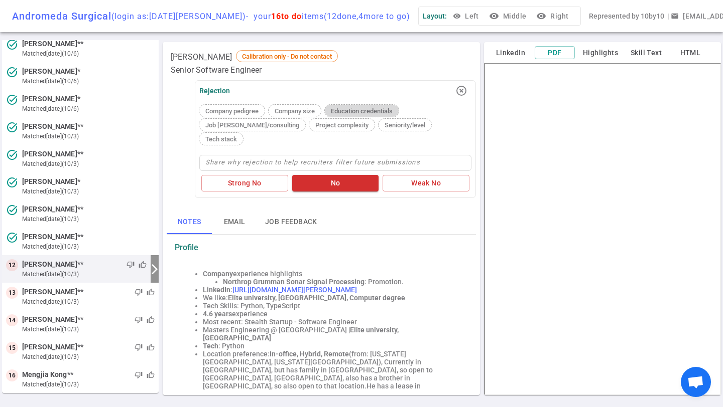
click at [375, 113] on span "Education credentials" at bounding box center [362, 111] width 70 height 8
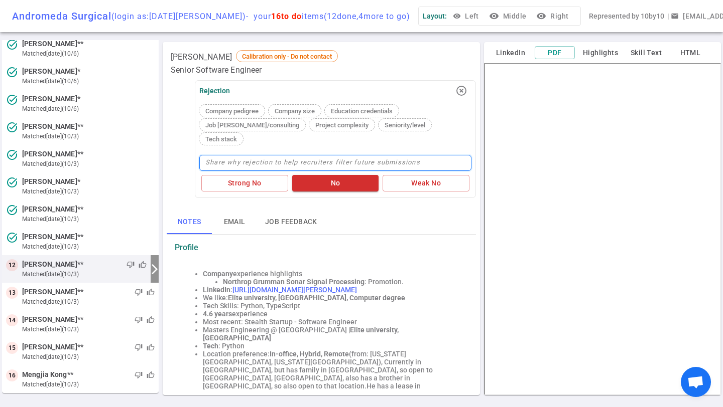
click at [333, 155] on textarea at bounding box center [335, 163] width 272 height 16
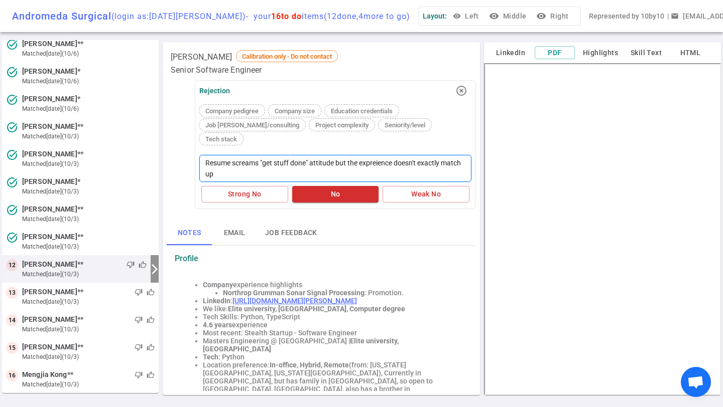
click at [390, 155] on textarea "Resume screams "get stuff done" attitude but the expreience doesn't exactly mat…" at bounding box center [335, 168] width 272 height 27
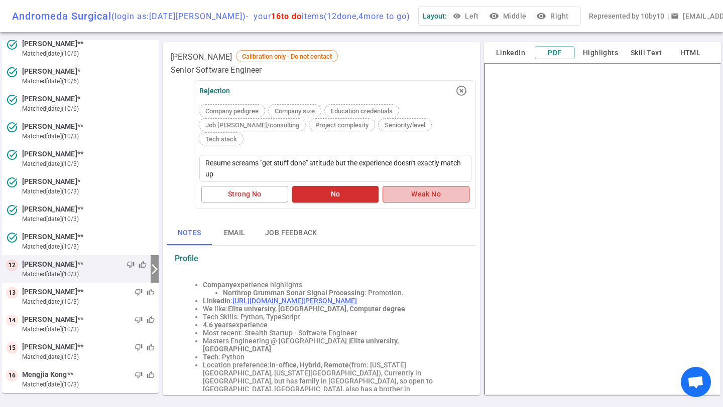
click at [410, 186] on button "Weak No" at bounding box center [425, 194] width 87 height 17
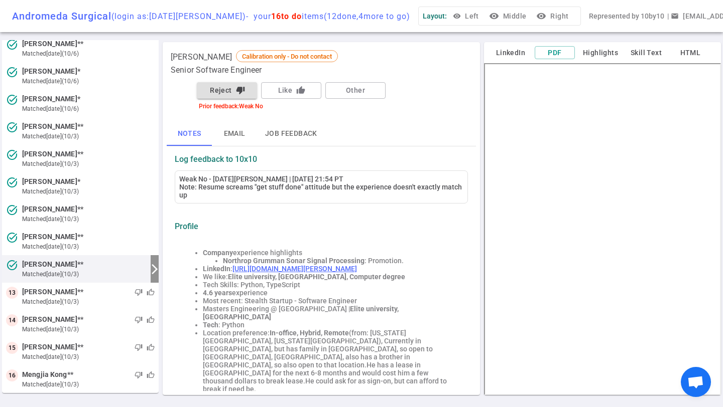
click at [352, 218] on div "Log feedback to 10x10 Weak No - [DATE][PERSON_NAME] | [DATE] 21:54 PT Note: Res…" at bounding box center [321, 313] width 309 height 332
click at [487, 20] on button "visibility Middle" at bounding box center [508, 16] width 43 height 19
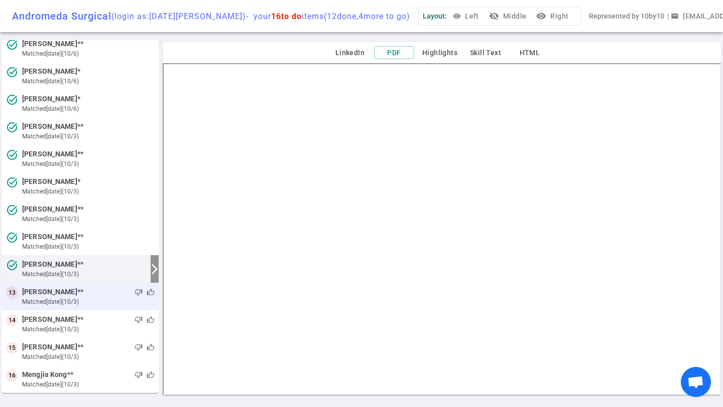
click at [66, 295] on span "[PERSON_NAME] **" at bounding box center [52, 292] width 61 height 11
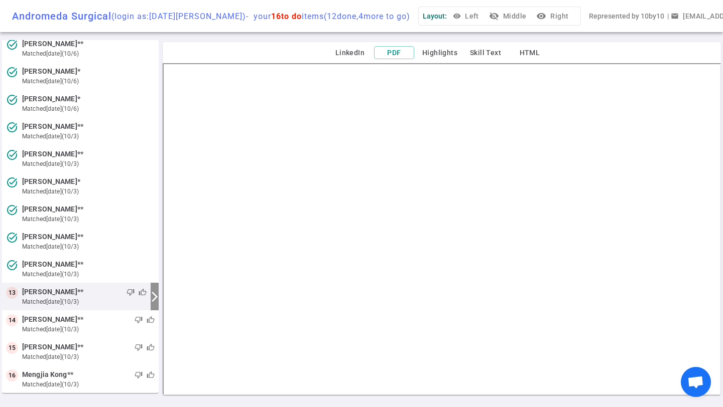
click at [491, 15] on button "visibility_off Middle" at bounding box center [508, 16] width 43 height 19
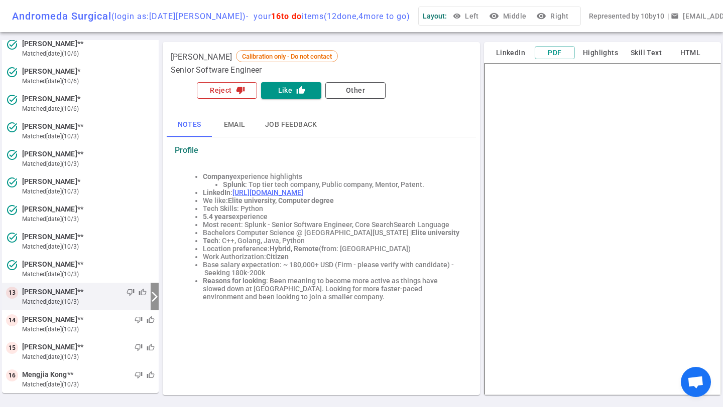
click at [229, 90] on button "Reject thumb_down" at bounding box center [227, 90] width 60 height 17
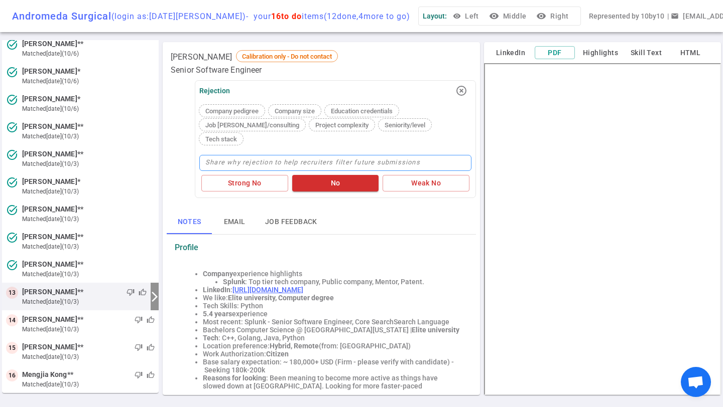
click at [272, 155] on textarea at bounding box center [335, 163] width 272 height 16
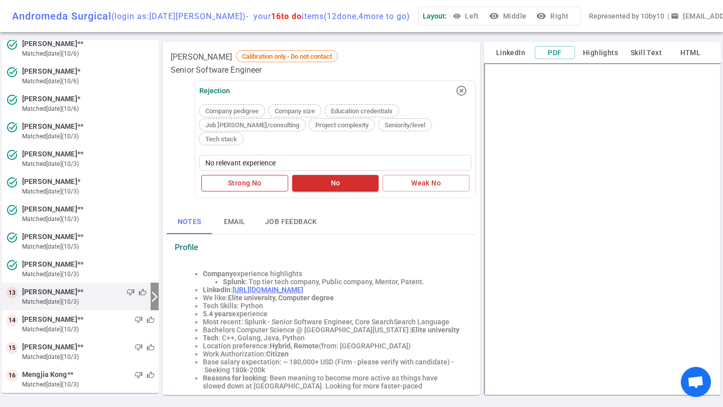
click at [237, 175] on button "Strong No" at bounding box center [244, 183] width 87 height 17
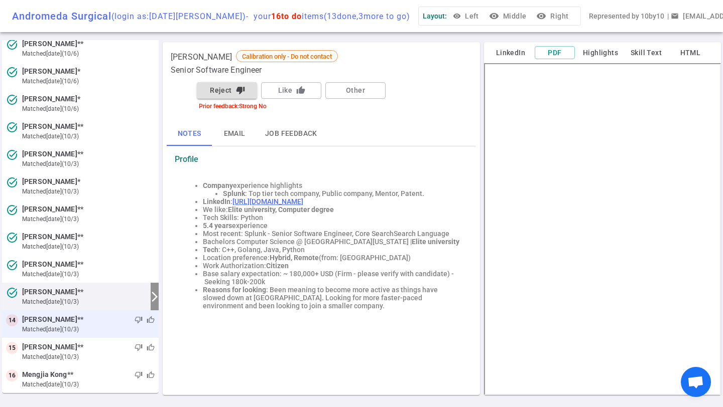
click at [56, 331] on small "matched [DATE] (10/3)" at bounding box center [88, 329] width 132 height 9
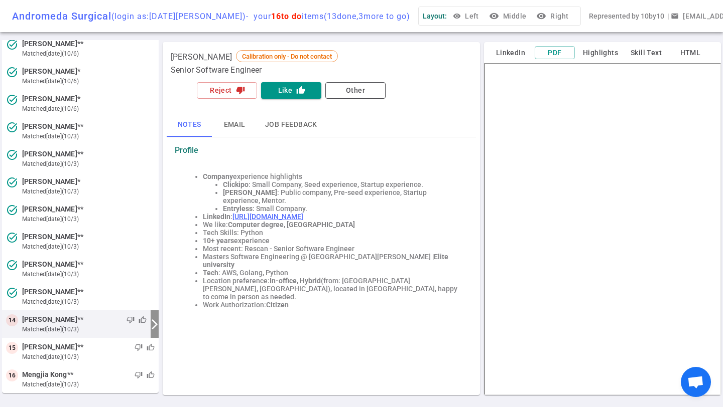
click at [491, 23] on button "visibility Middle" at bounding box center [508, 16] width 43 height 19
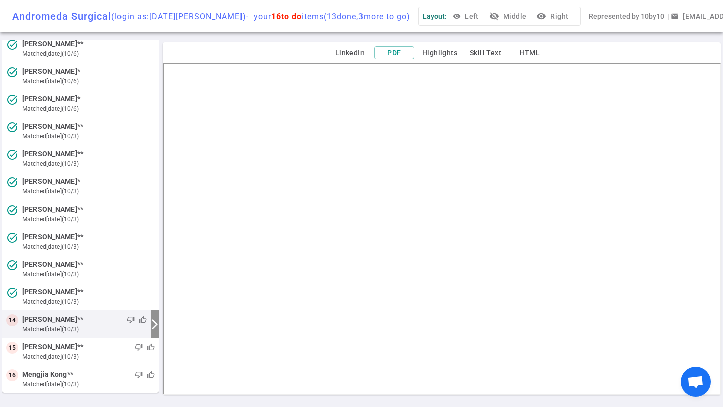
click at [489, 16] on button "visibility_off Middle" at bounding box center [508, 16] width 43 height 19
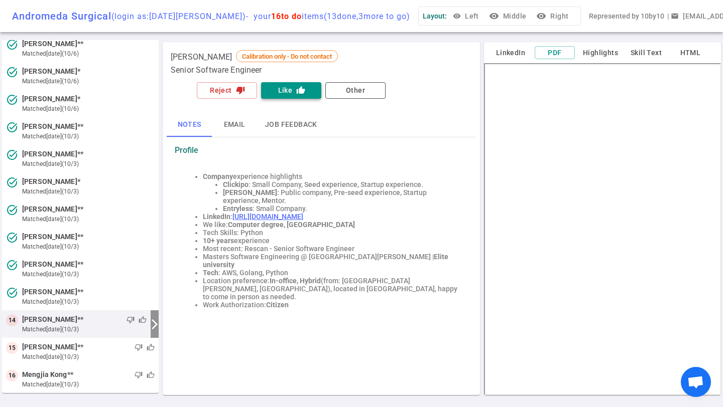
click at [276, 92] on button "Like thumb_up" at bounding box center [291, 90] width 60 height 17
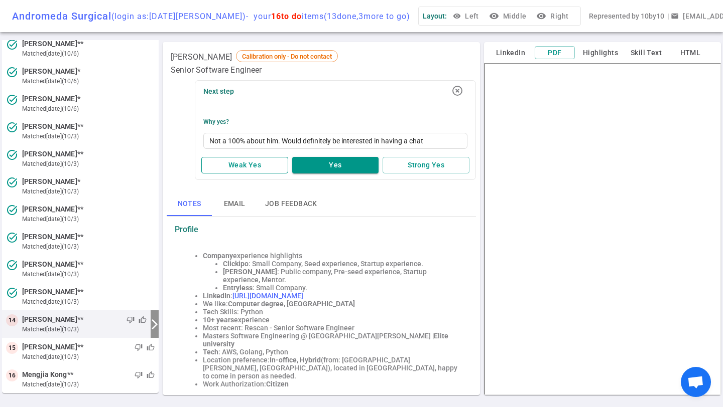
click at [244, 168] on button "Weak Yes" at bounding box center [244, 165] width 87 height 17
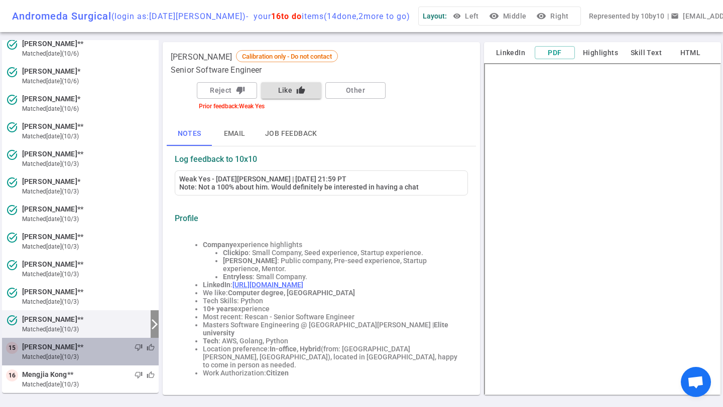
click at [80, 358] on small "matched [DATE] (10/3)" at bounding box center [88, 357] width 132 height 9
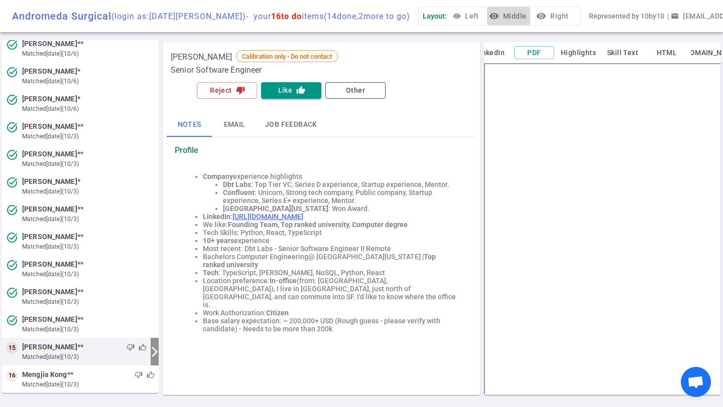
click at [498, 16] on button "visibility Middle" at bounding box center [508, 16] width 43 height 19
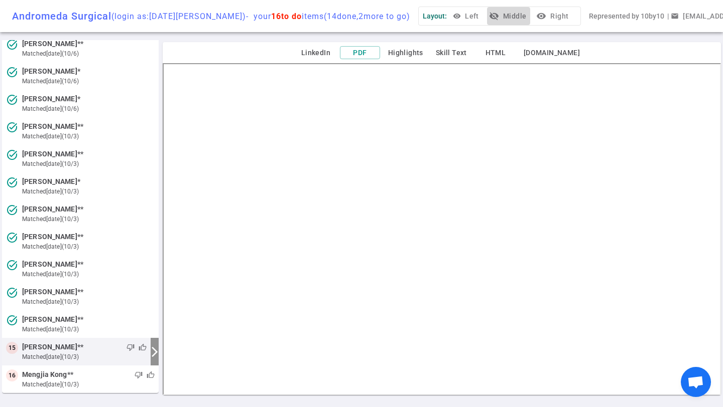
click at [489, 14] on button "visibility_off Middle" at bounding box center [508, 16] width 43 height 19
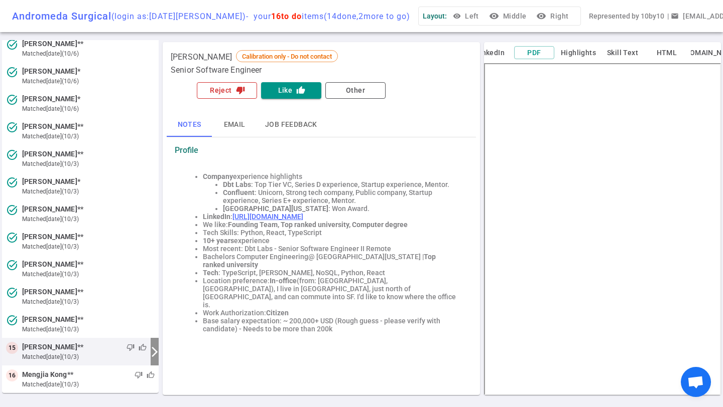
click at [230, 83] on button "Reject thumb_down" at bounding box center [227, 90] width 60 height 17
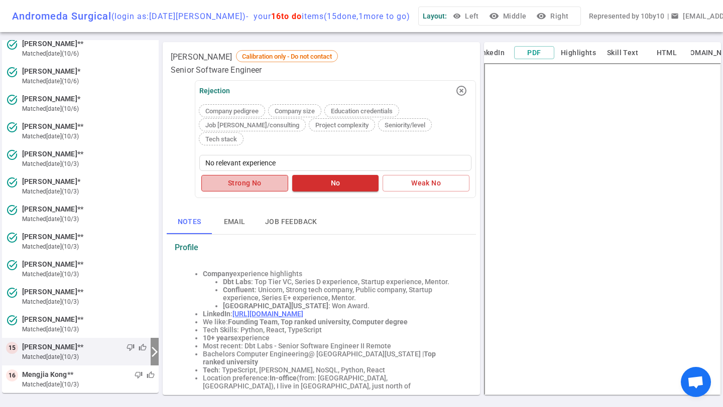
click at [231, 175] on button "Strong No" at bounding box center [244, 183] width 87 height 17
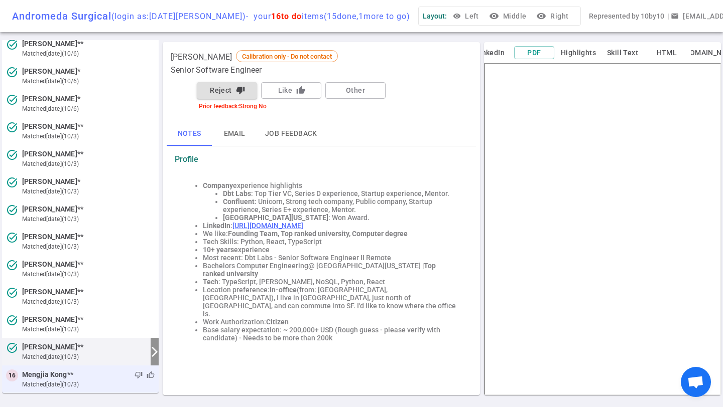
click at [69, 375] on span "Mengjia Kong **" at bounding box center [47, 375] width 51 height 11
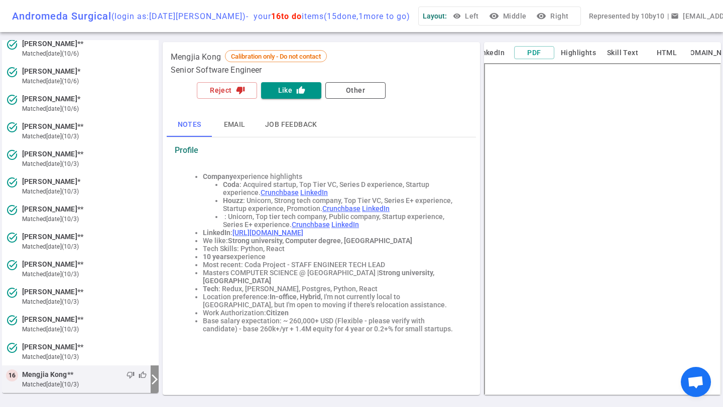
click at [488, 13] on button "visibility Middle" at bounding box center [508, 16] width 43 height 19
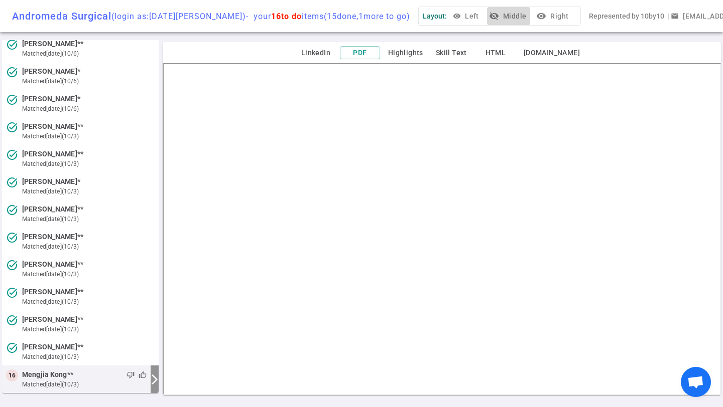
click at [487, 18] on button "visibility_off Middle" at bounding box center [508, 16] width 43 height 19
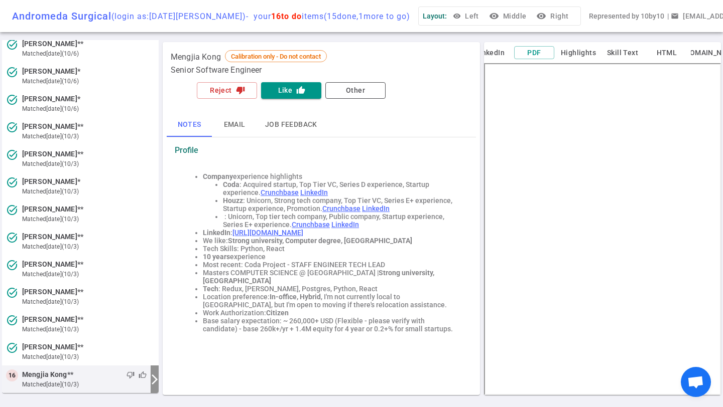
click at [496, 19] on button "visibility Middle" at bounding box center [508, 16] width 43 height 19
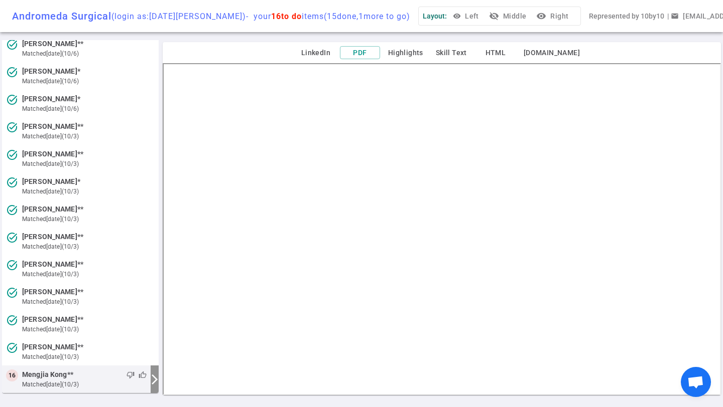
click at [489, 11] on button "visibility_off Middle" at bounding box center [508, 16] width 43 height 19
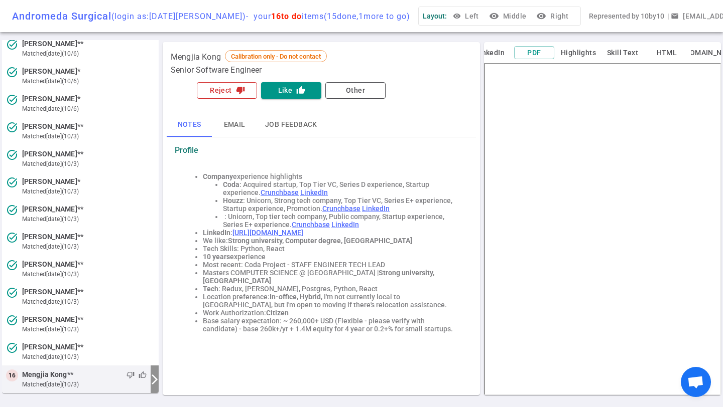
click at [239, 90] on icon "thumb_down" at bounding box center [240, 90] width 9 height 9
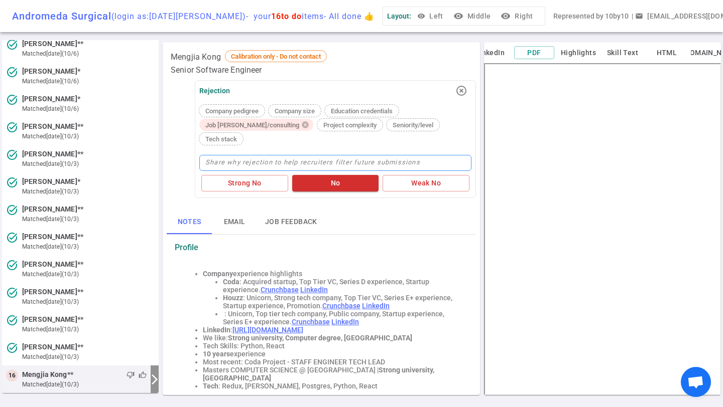
click at [243, 124] on span "Job [PERSON_NAME]/consulting" at bounding box center [252, 125] width 102 height 8
click at [243, 155] on textarea at bounding box center [335, 163] width 272 height 16
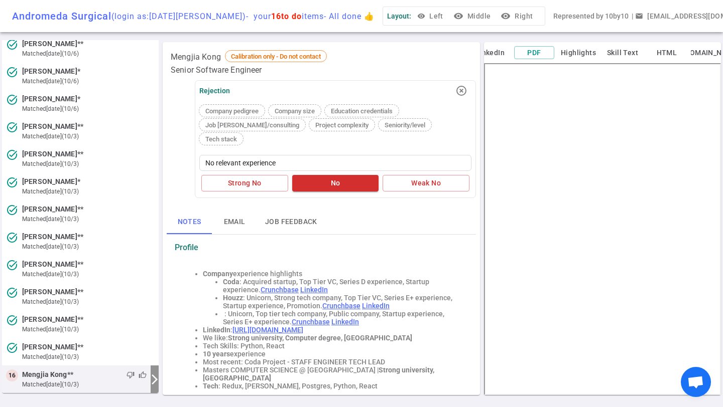
click at [240, 177] on div "Strong No No Weak No" at bounding box center [335, 183] width 272 height 21
click at [241, 175] on button "Strong No" at bounding box center [244, 183] width 87 height 17
